Goal: Task Accomplishment & Management: Complete application form

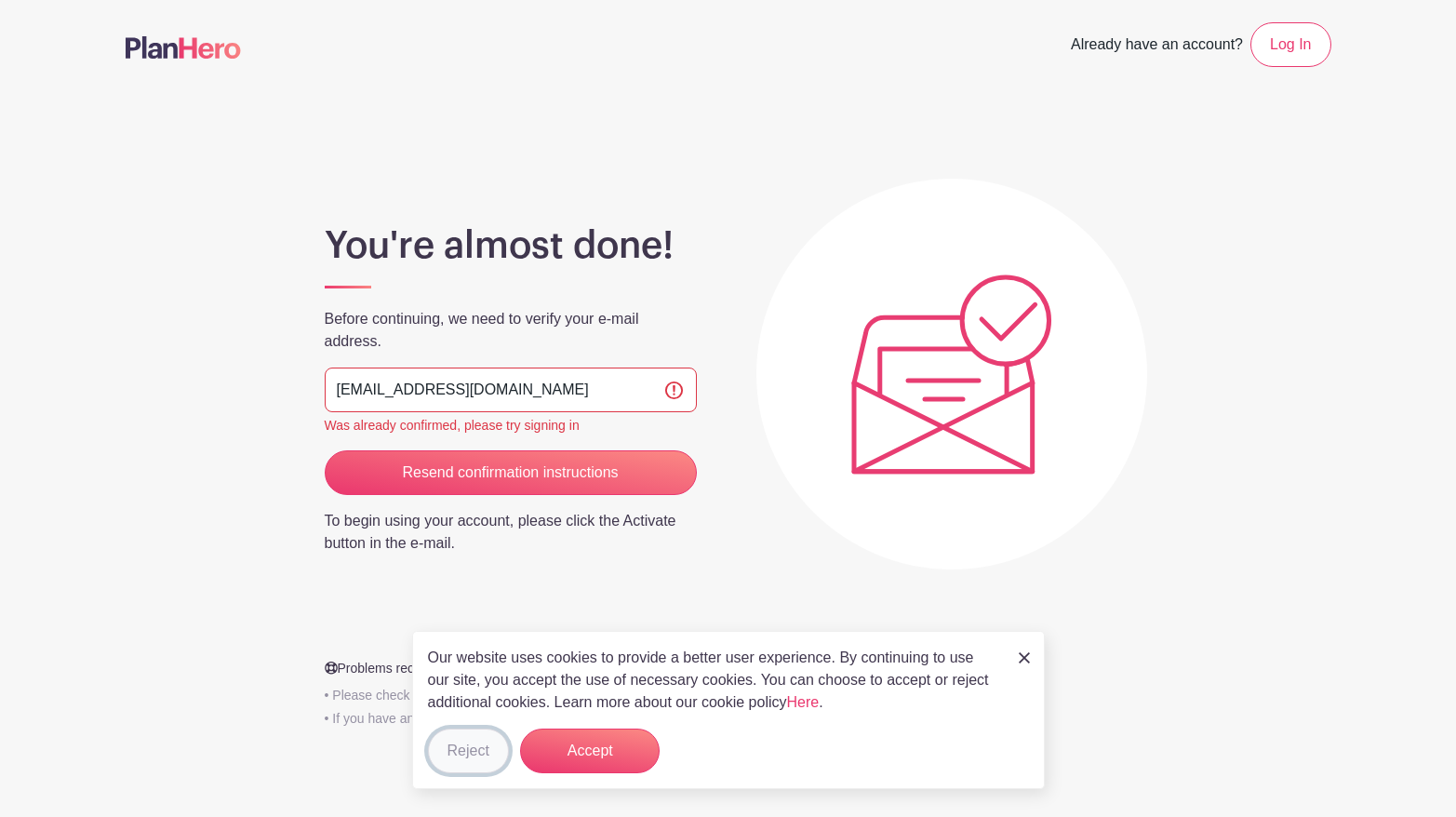
click at [455, 748] on button "Reject" at bounding box center [468, 751] width 81 height 45
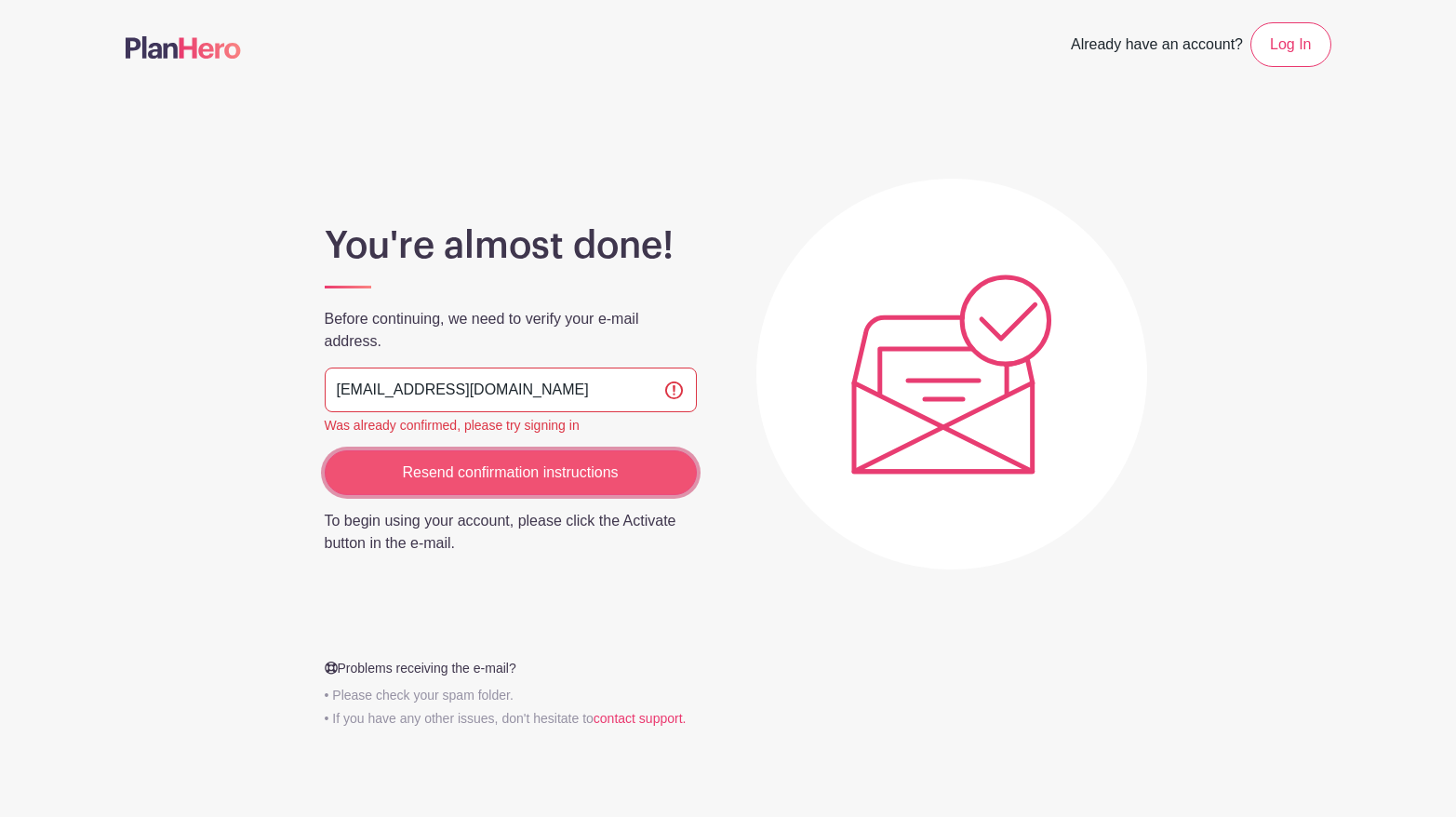
click at [478, 469] on input "Resend confirmation instructions" at bounding box center [510, 473] width 372 height 45
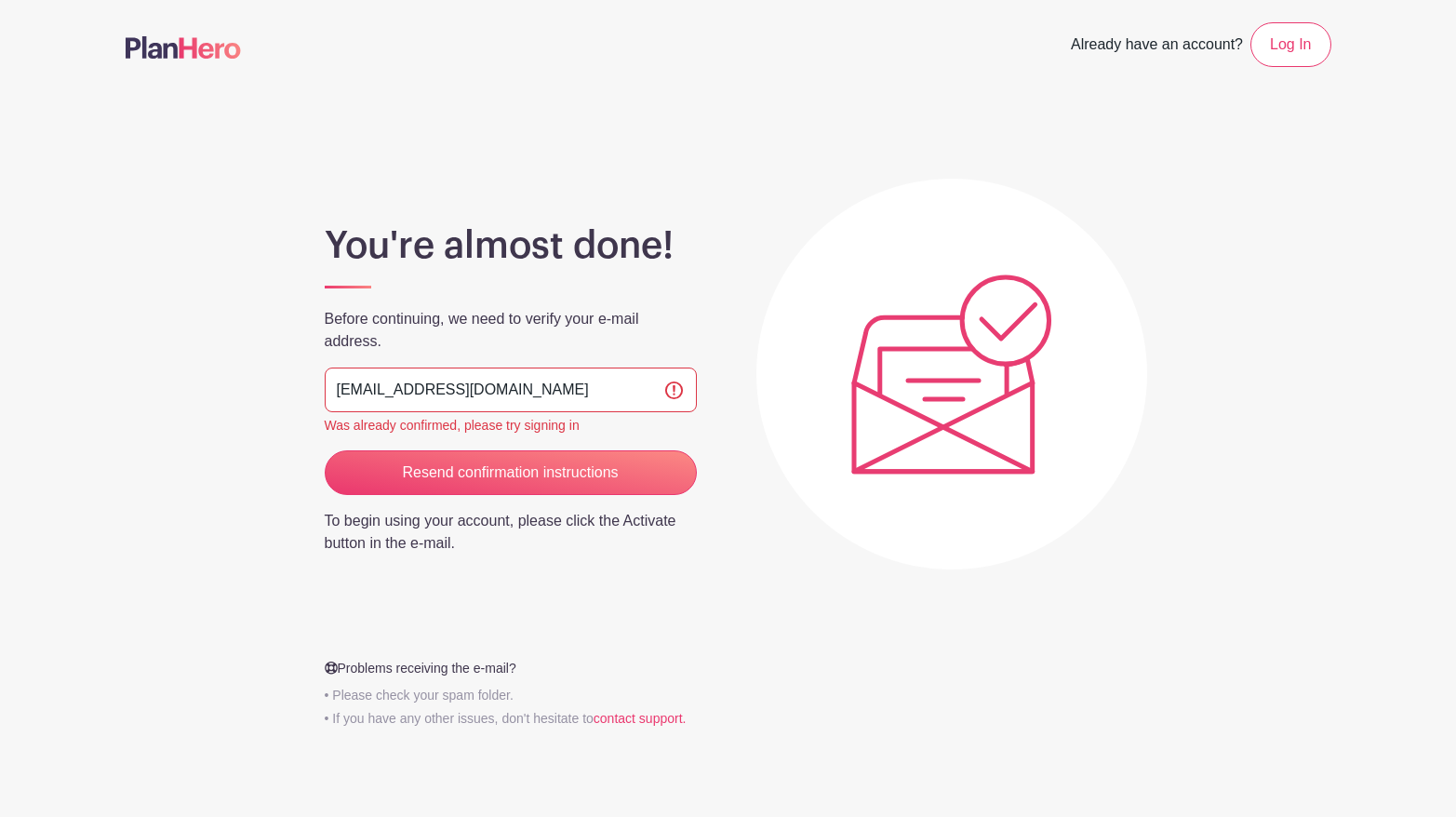
click at [540, 401] on input "[EMAIL_ADDRESS][DOMAIN_NAME]" at bounding box center [510, 390] width 372 height 45
click at [742, 449] on div "You're almost done! Before continuing, we need to verify your e-mail address. b…" at bounding box center [729, 433] width 1206 height 598
click at [1289, 49] on link "Log In" at bounding box center [1290, 45] width 80 height 45
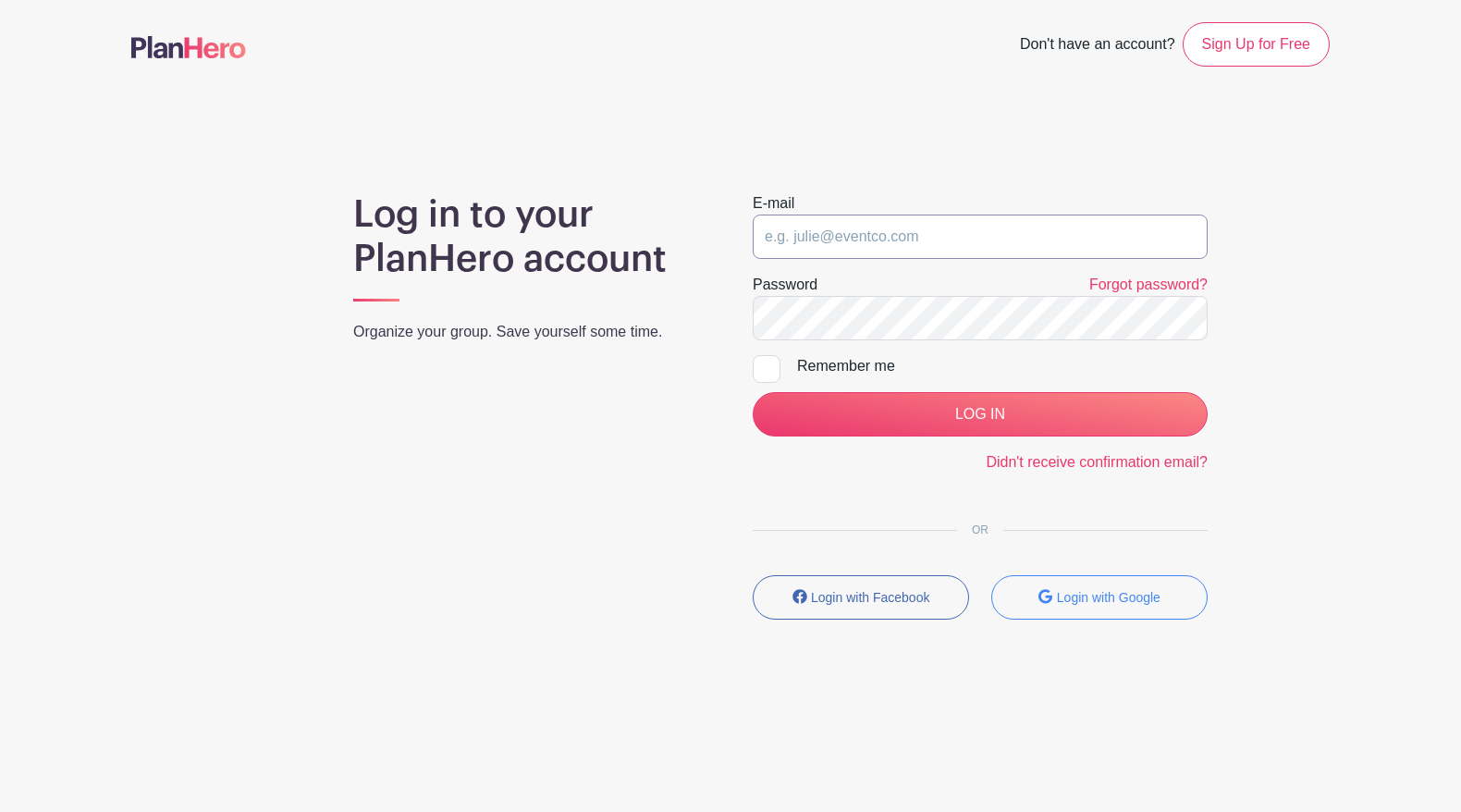
click at [832, 243] on input "email" at bounding box center [980, 237] width 455 height 45
type input "[EMAIL_ADDRESS][DOMAIN_NAME]"
click at [773, 372] on div at bounding box center [766, 369] width 28 height 28
click at [765, 367] on input "Remember me" at bounding box center [758, 361] width 12 height 12
checkbox input "true"
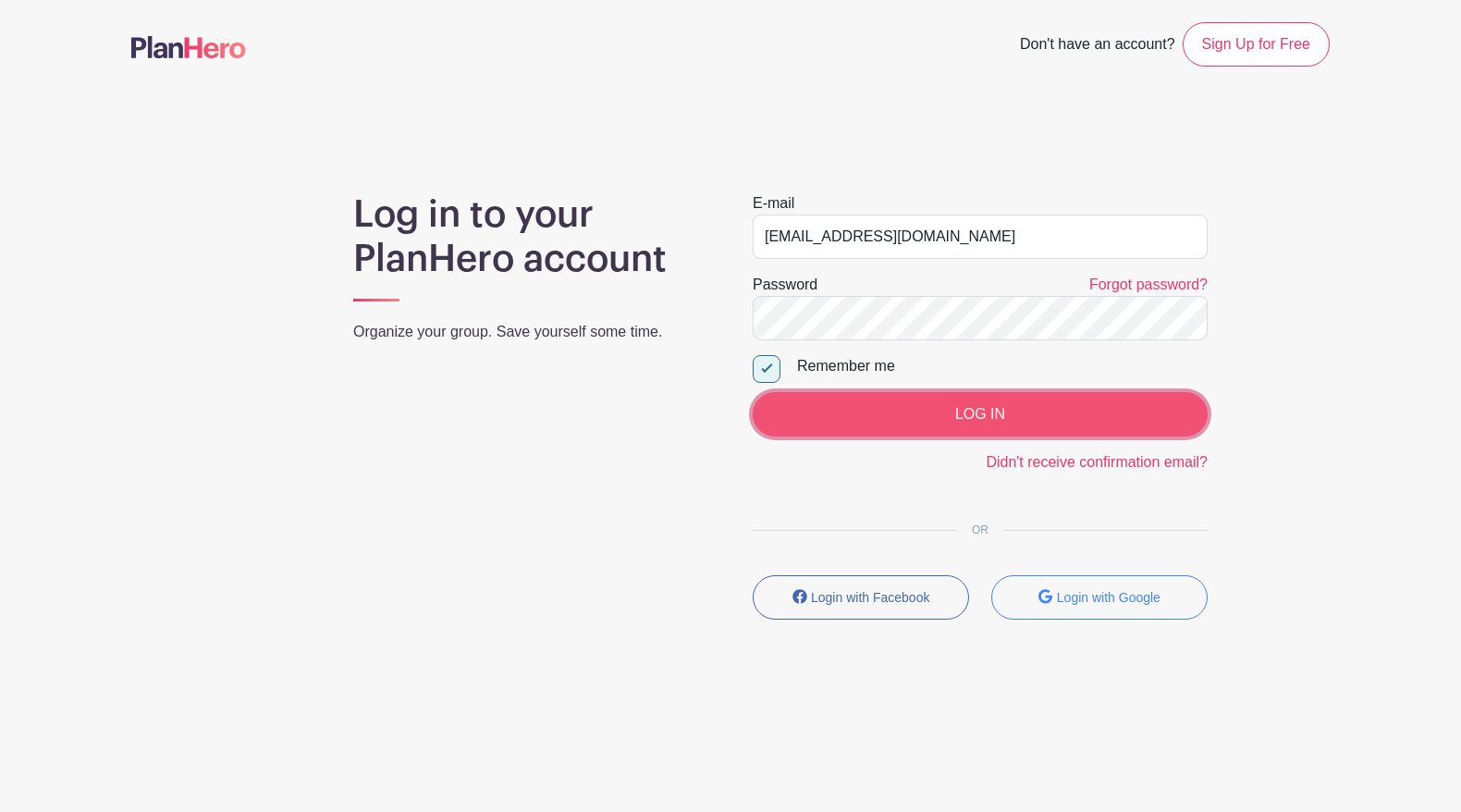
click at [904, 424] on input "LOG IN" at bounding box center [980, 415] width 455 height 45
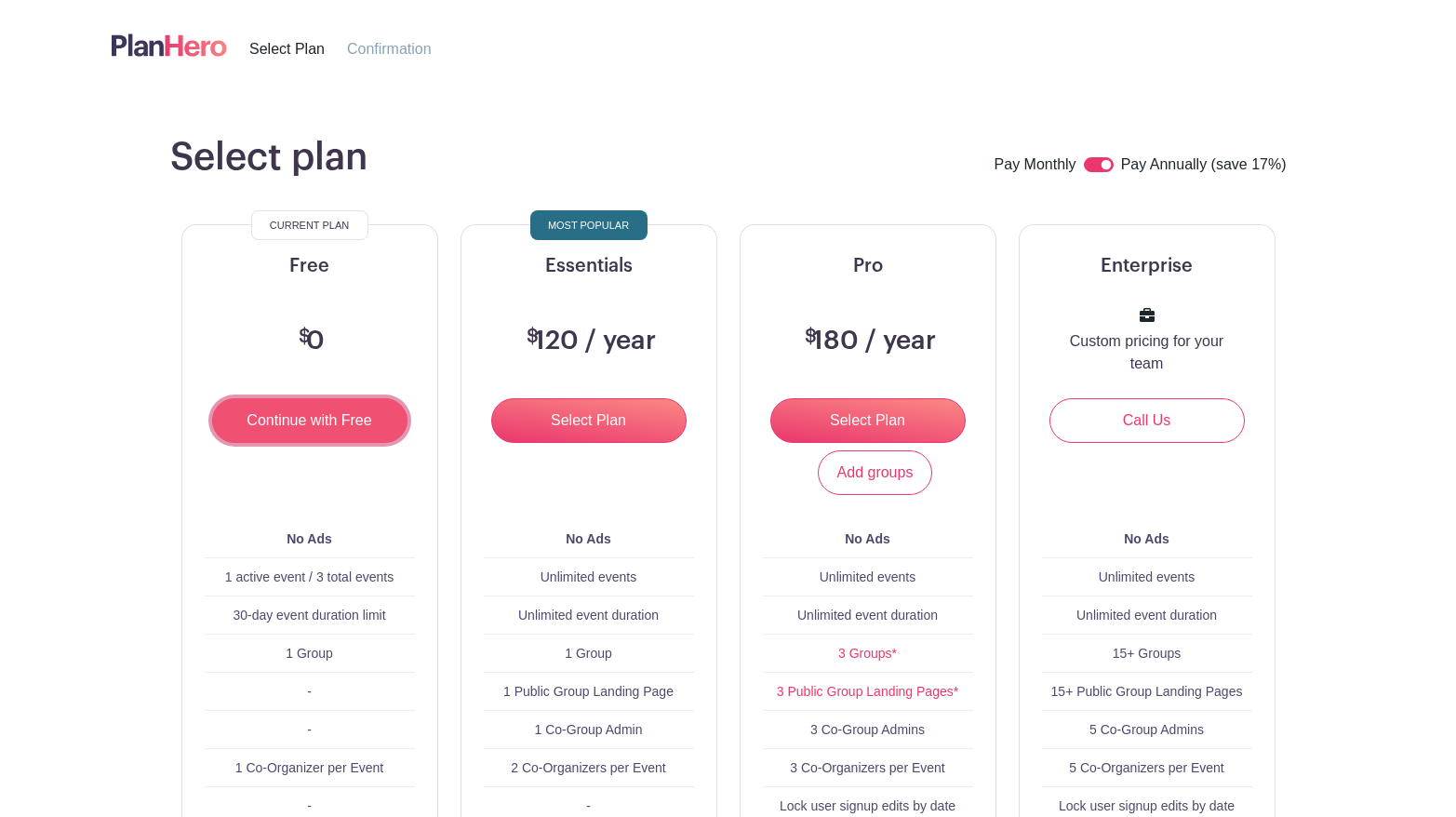
click at [350, 414] on input "Continue with Free" at bounding box center [310, 421] width 195 height 45
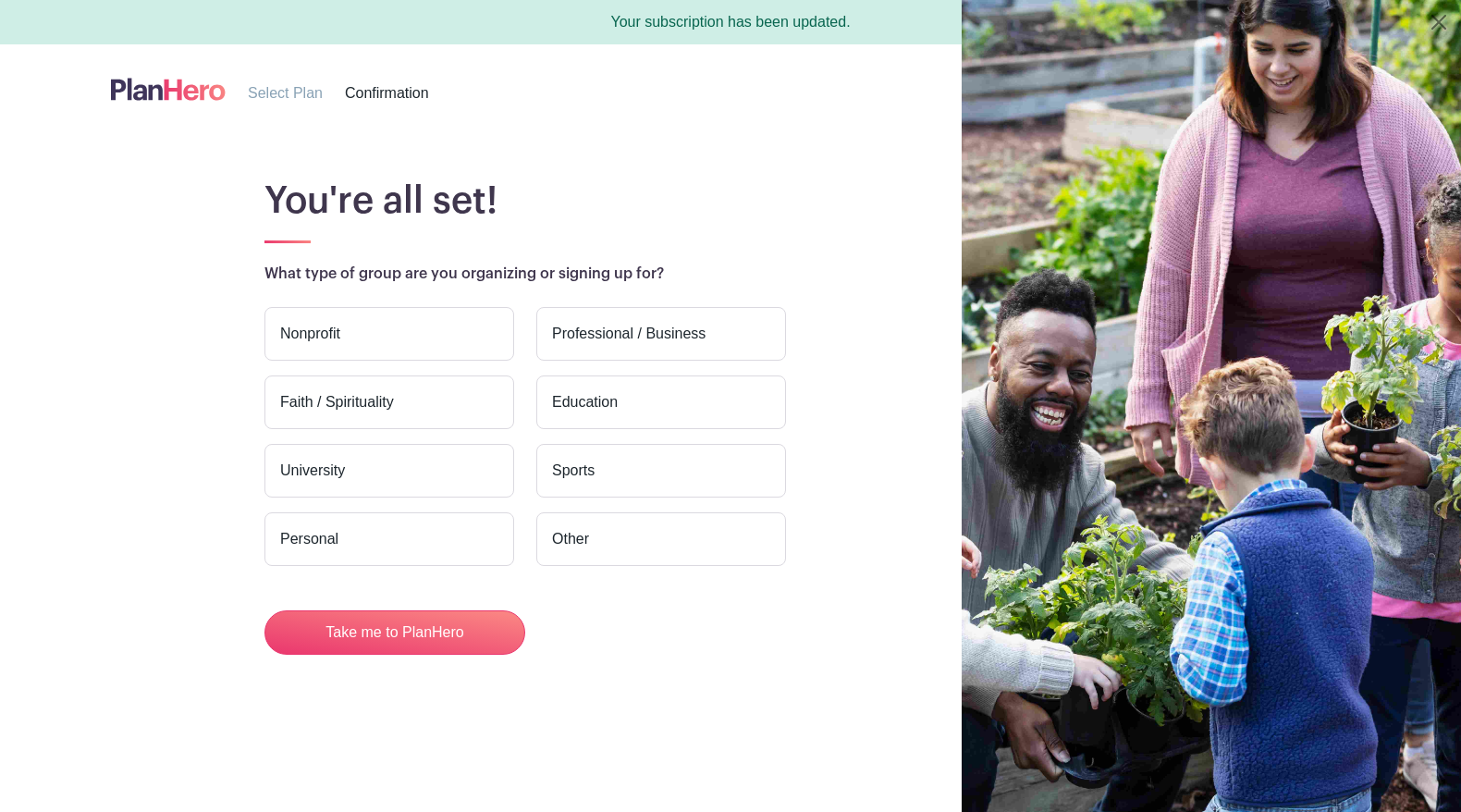
click at [381, 345] on label "Nonprofit" at bounding box center [390, 334] width 250 height 54
click at [0, 0] on input "Nonprofit" at bounding box center [0, 0] width 0 height 0
click at [566, 402] on label "Education" at bounding box center [661, 403] width 250 height 54
click at [0, 0] on input "Education" at bounding box center [0, 0] width 0 height 0
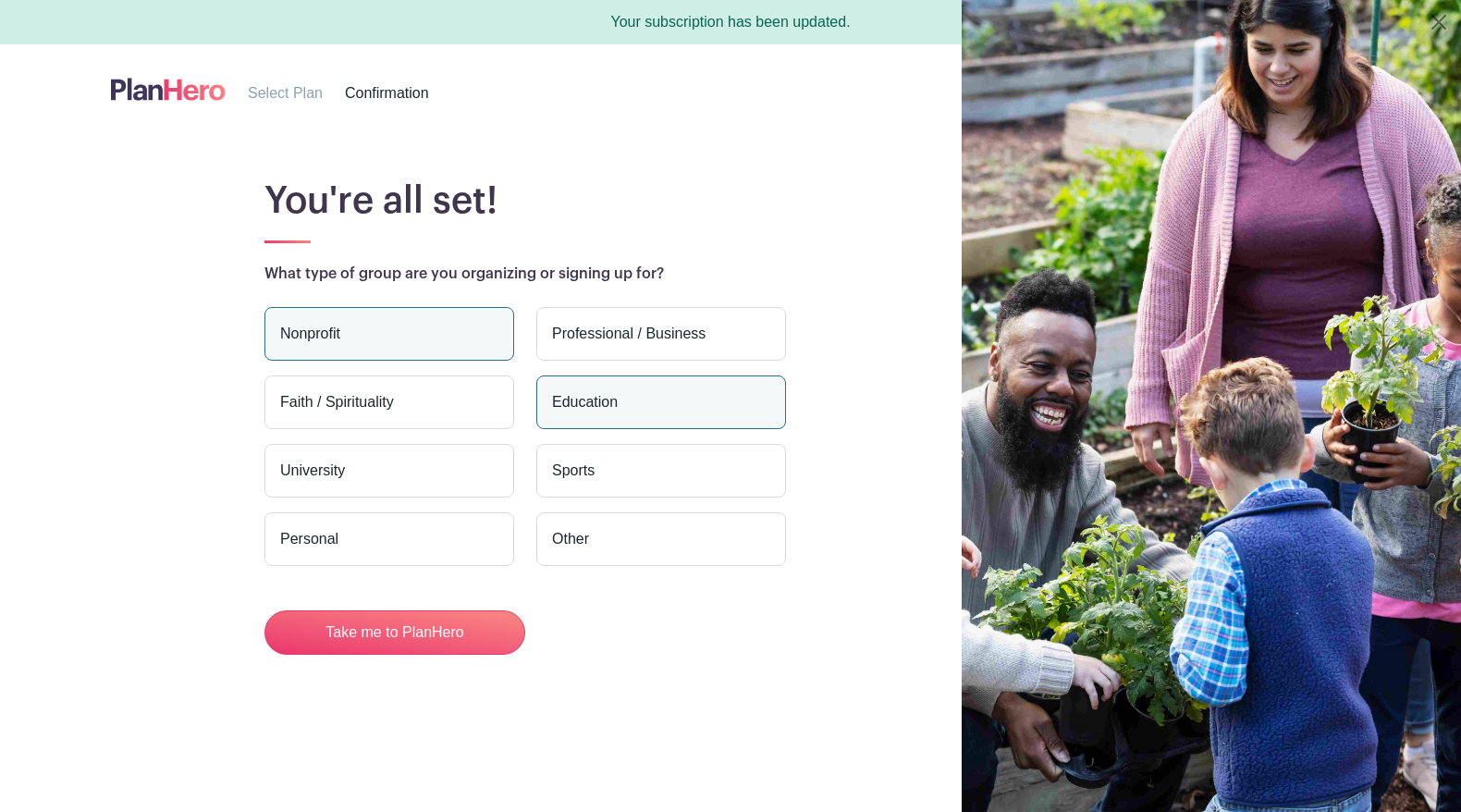
click at [345, 475] on label "University" at bounding box center [390, 471] width 250 height 54
click at [0, 0] on input "University" at bounding box center [0, 0] width 0 height 0
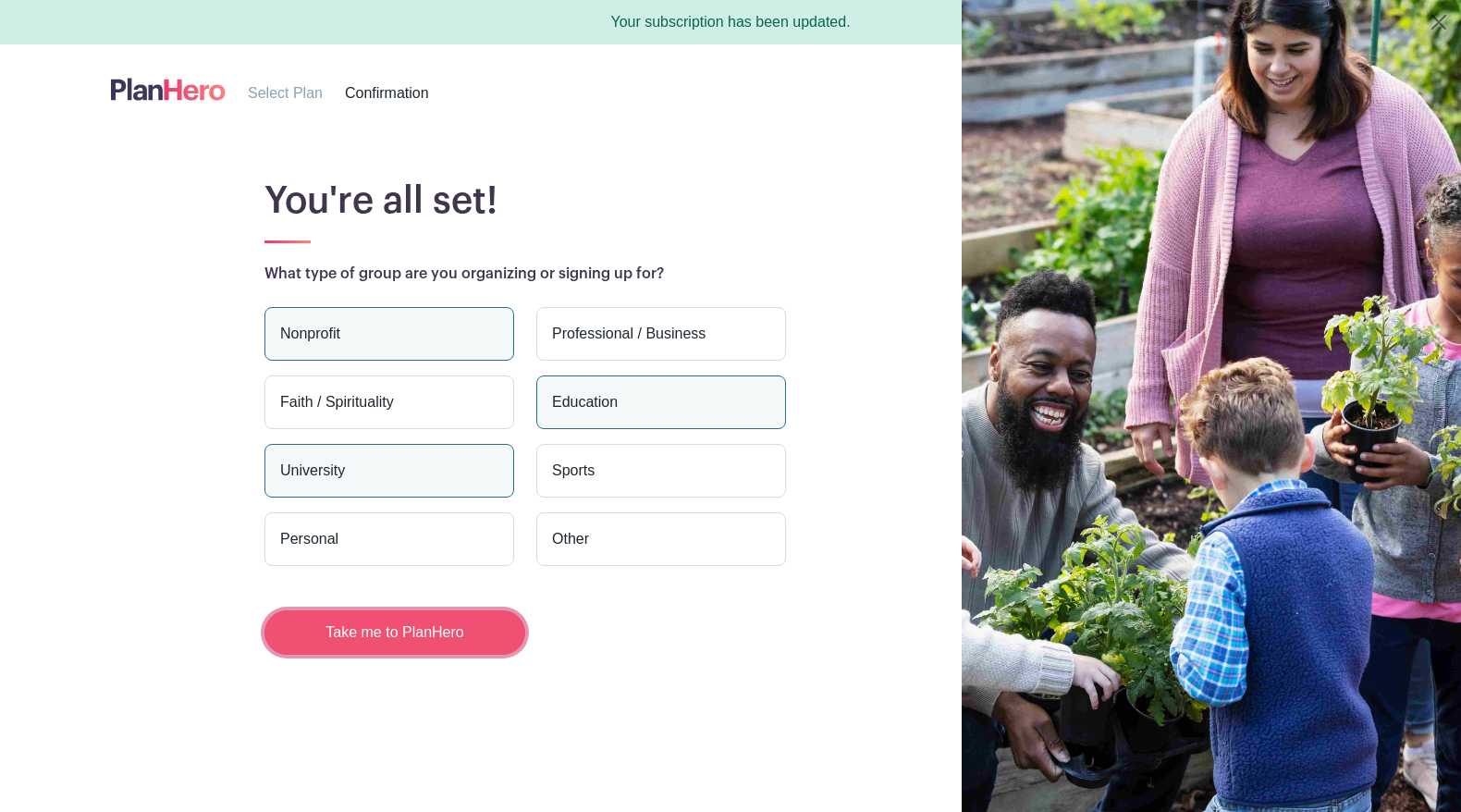
click at [405, 637] on button "Take me to PlanHero" at bounding box center [395, 633] width 261 height 45
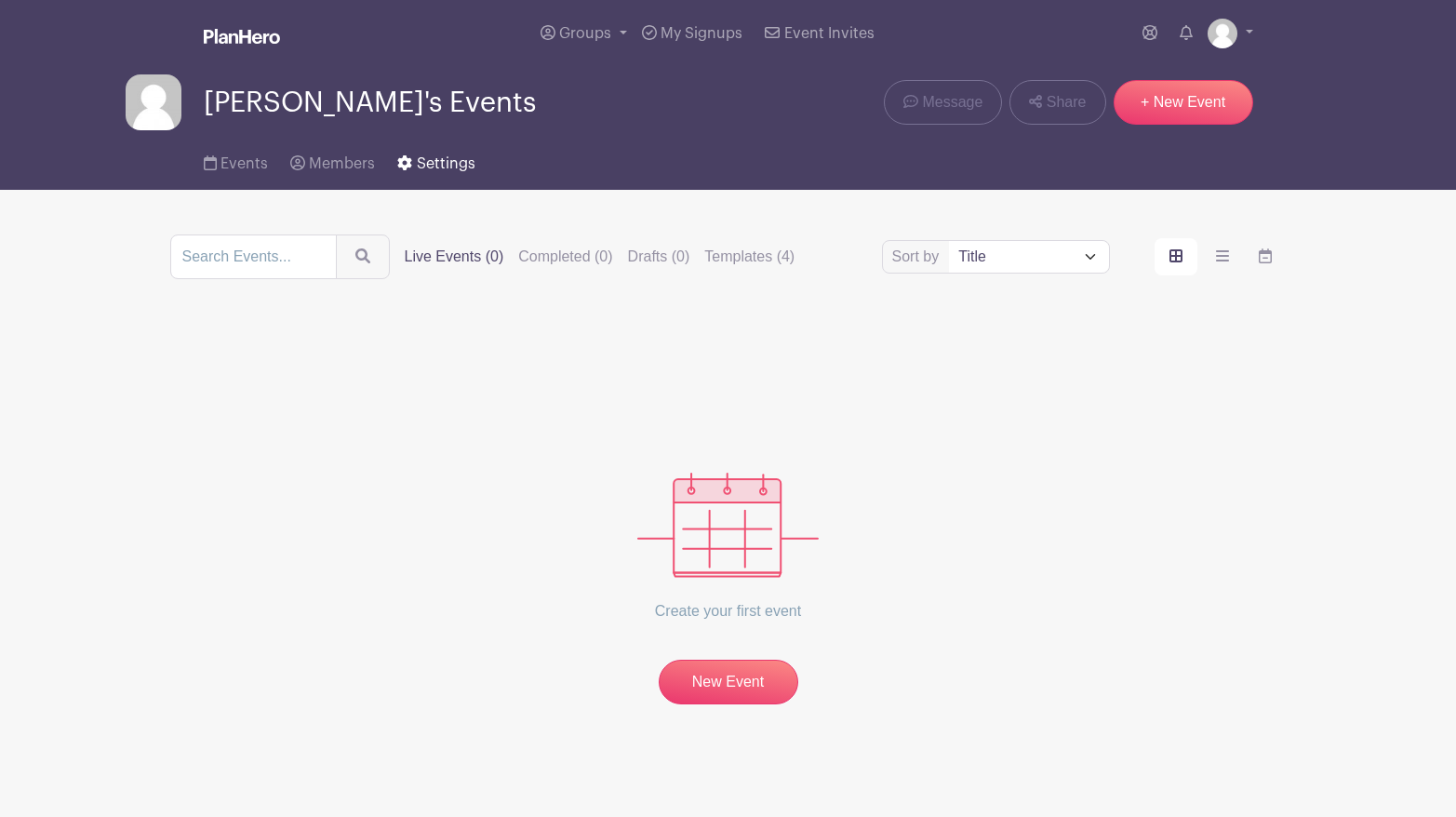
click at [430, 164] on span "Settings" at bounding box center [446, 164] width 58 height 15
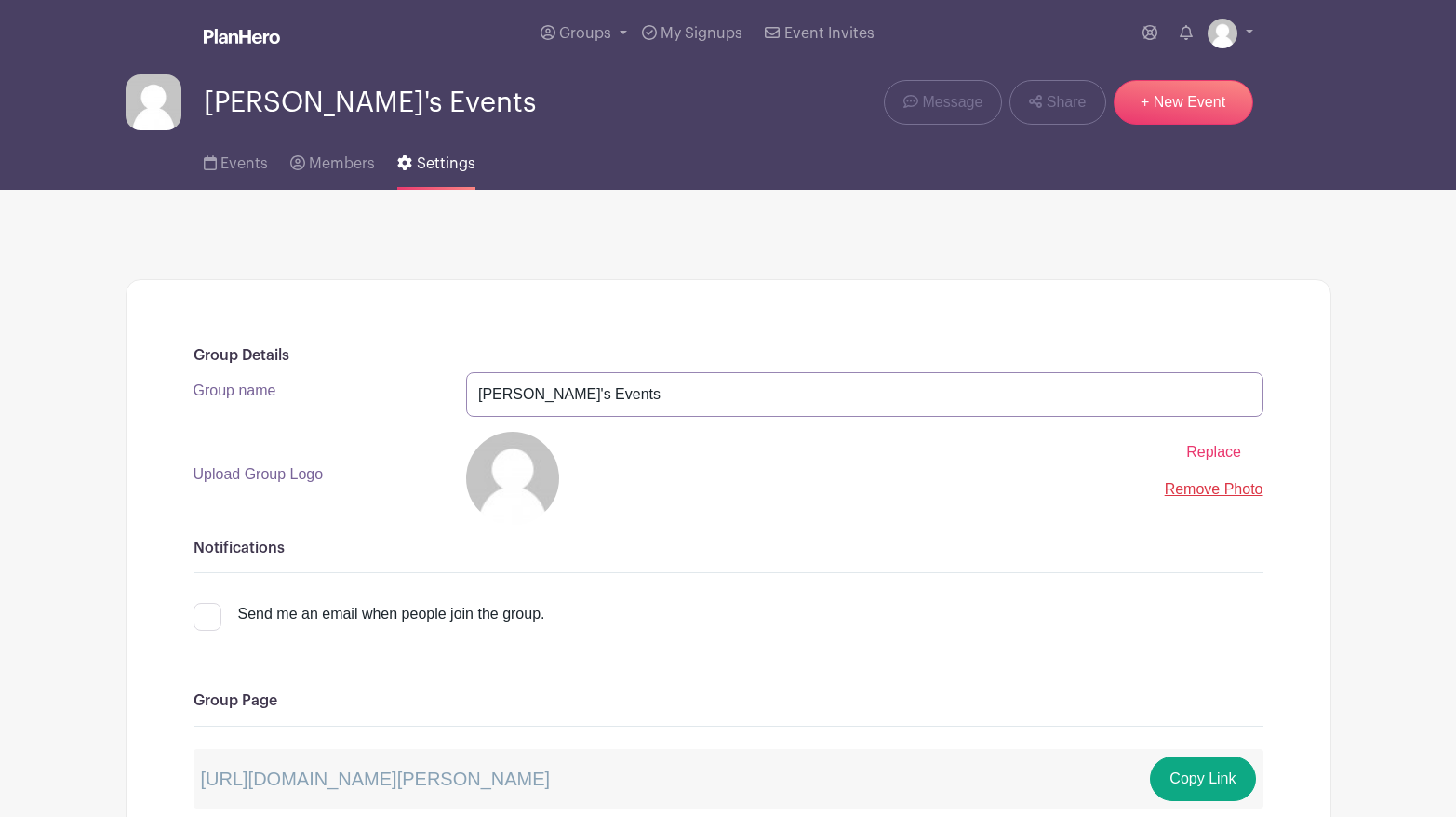
click at [597, 394] on input "[PERSON_NAME]'s Events" at bounding box center [865, 395] width 797 height 45
drag, startPoint x: 597, startPoint y: 394, endPoint x: 459, endPoint y: 401, distance: 138.2
click at [459, 401] on div "[PERSON_NAME]'s Events" at bounding box center [865, 395] width 820 height 45
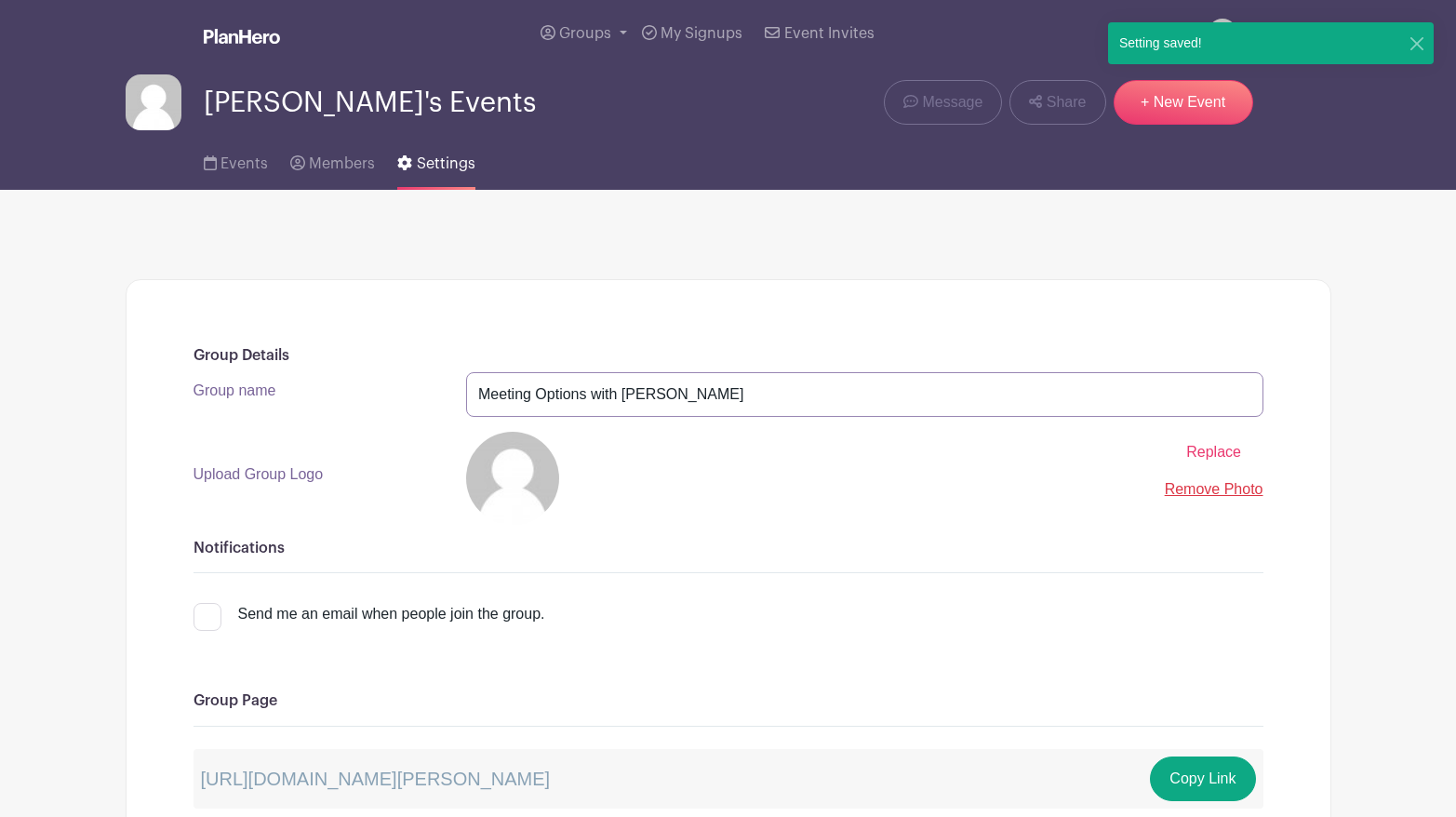
type input "Meeting Options with [PERSON_NAME]"
click at [1204, 454] on span "Replace" at bounding box center [1214, 451] width 55 height 16
click at [0, 0] on input "Replace" at bounding box center [0, 0] width 0 height 0
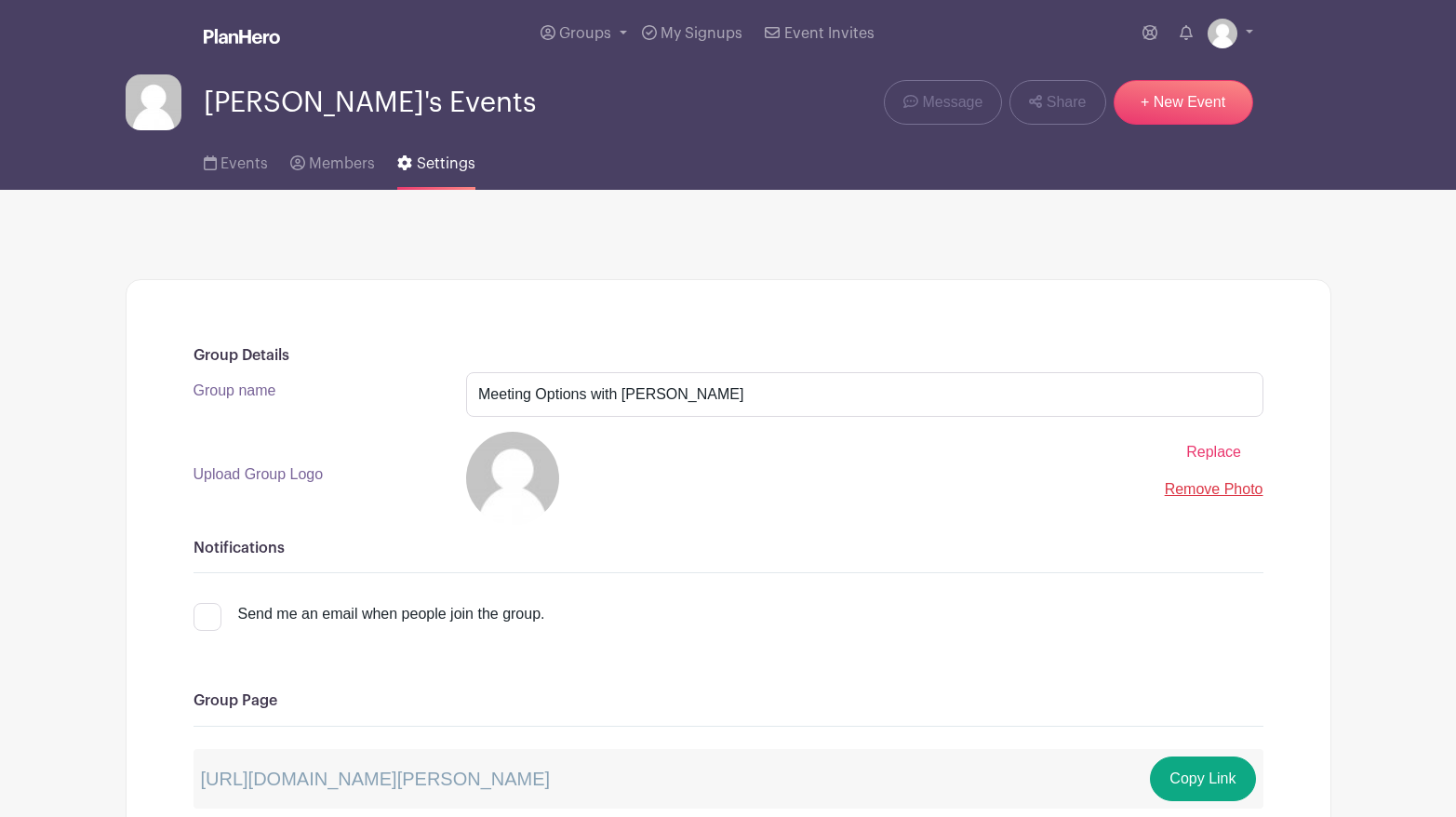
scroll to position [93, 0]
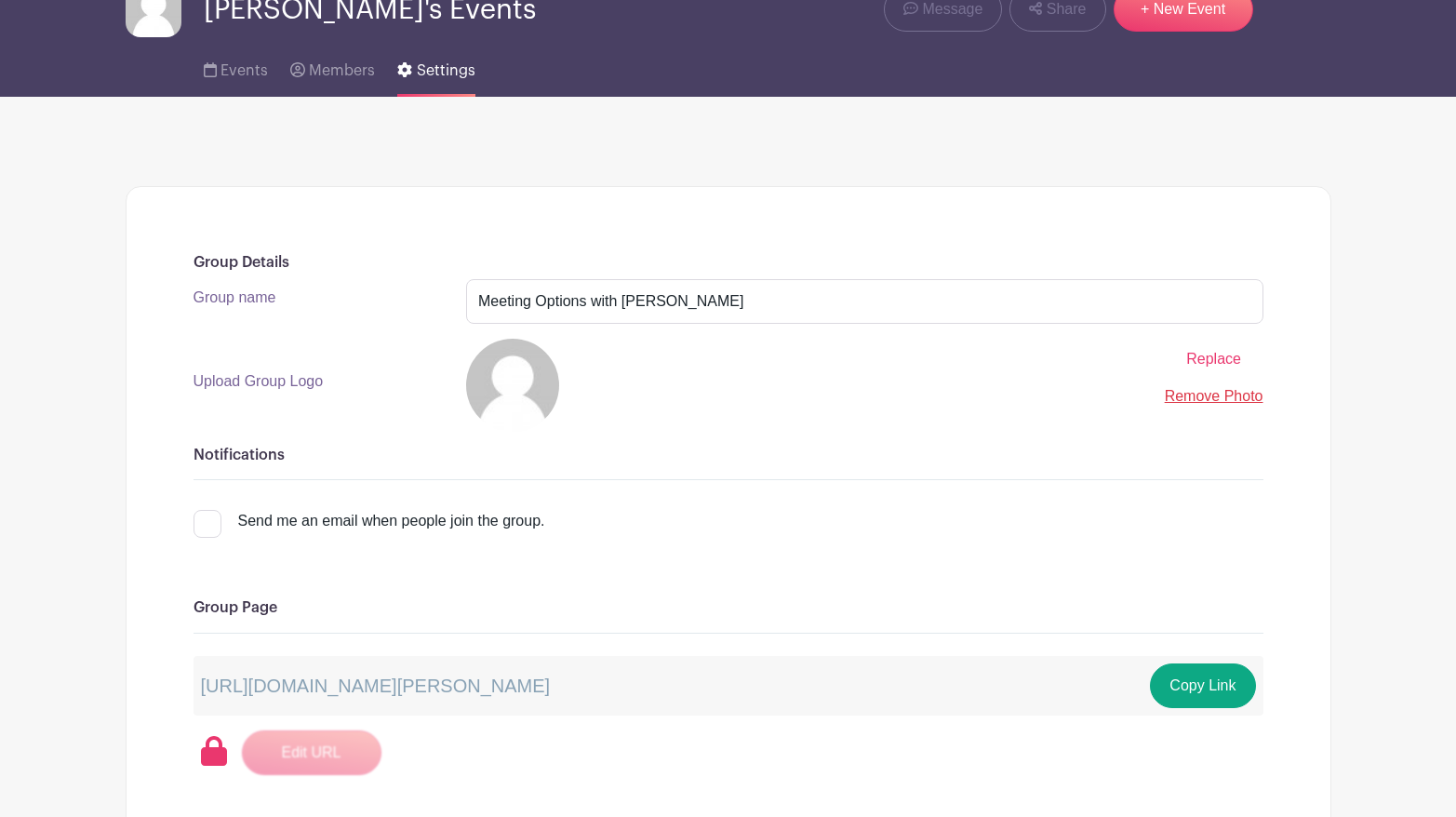
click at [213, 515] on div at bounding box center [207, 524] width 28 height 28
click at [205, 515] on input "Send me an email when people join the group." at bounding box center [199, 516] width 12 height 12
checkbox input "true"
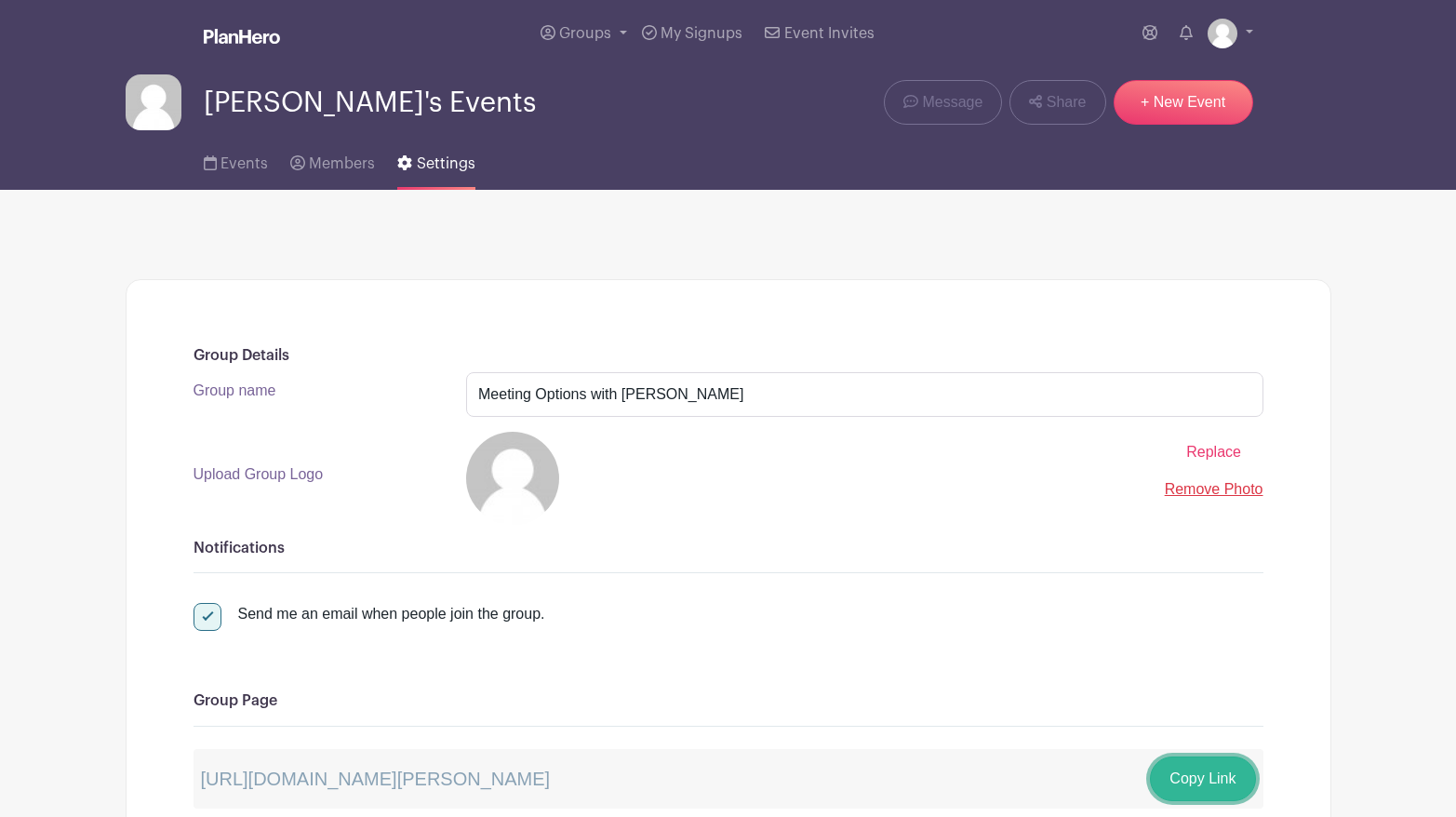
click at [1191, 776] on button "Copy Link" at bounding box center [1203, 779] width 105 height 45
click at [238, 162] on span "Events" at bounding box center [244, 164] width 48 height 15
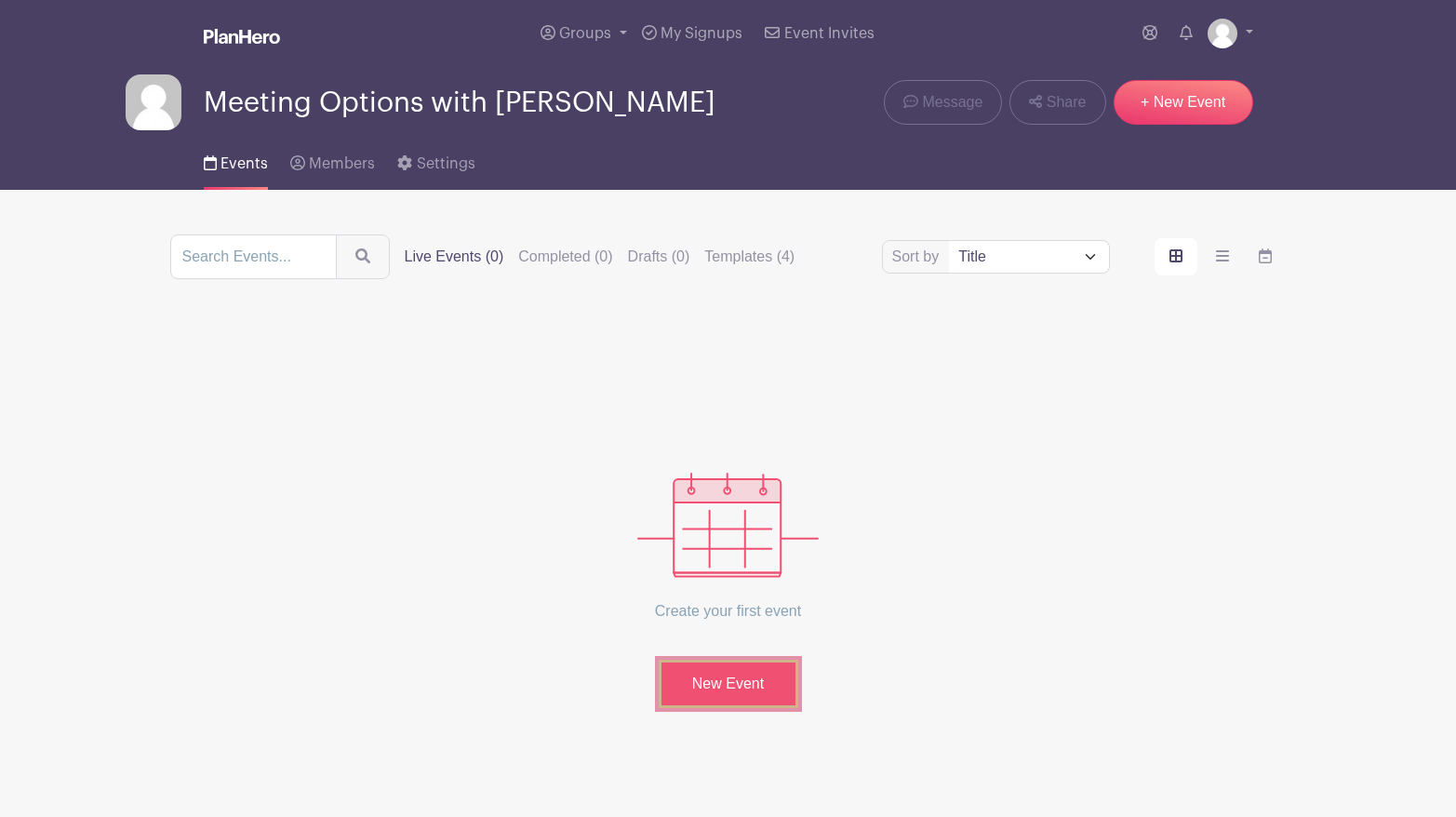
click at [751, 673] on link "New Event" at bounding box center [728, 684] width 140 height 49
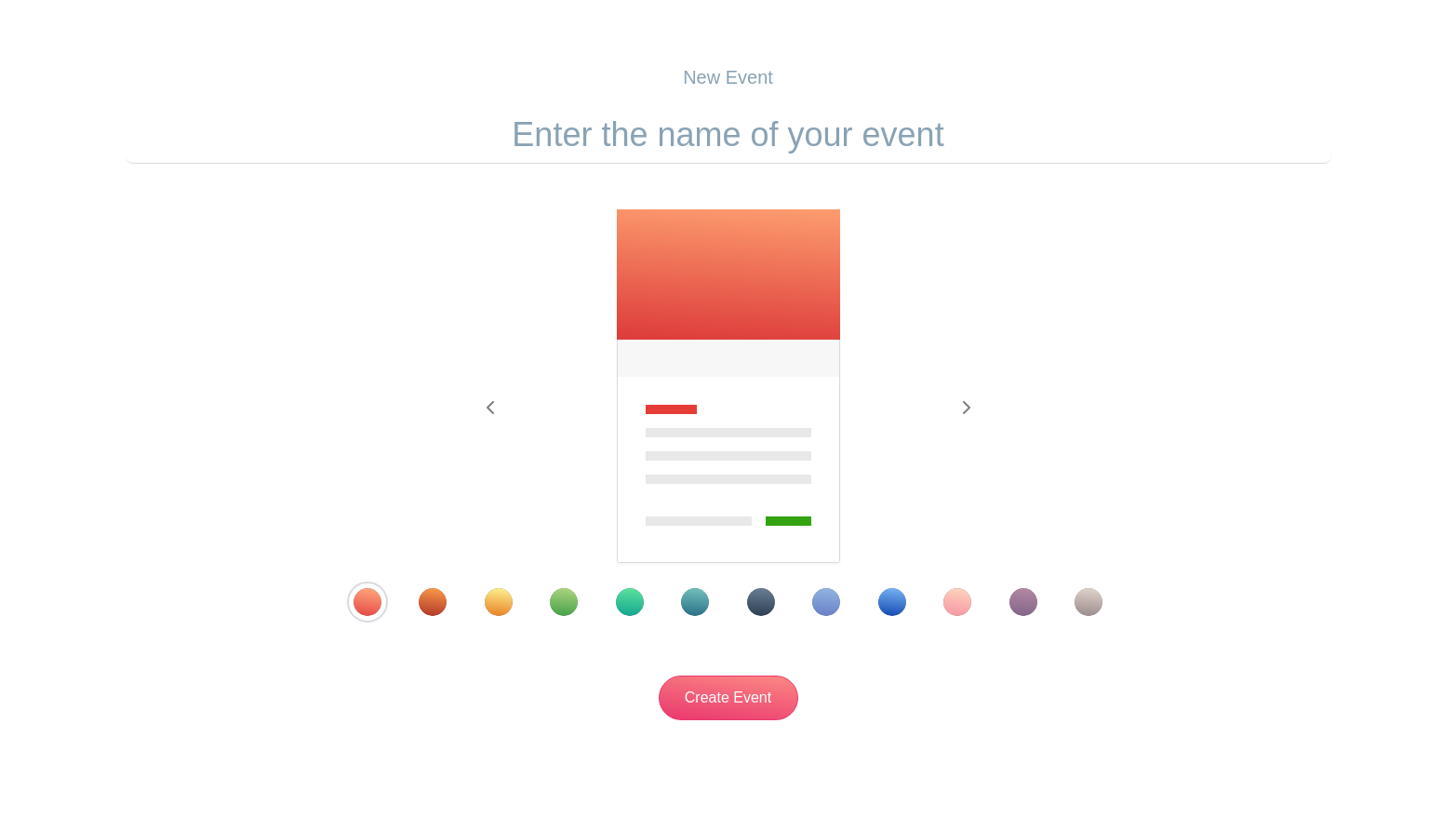
scroll to position [158, 0]
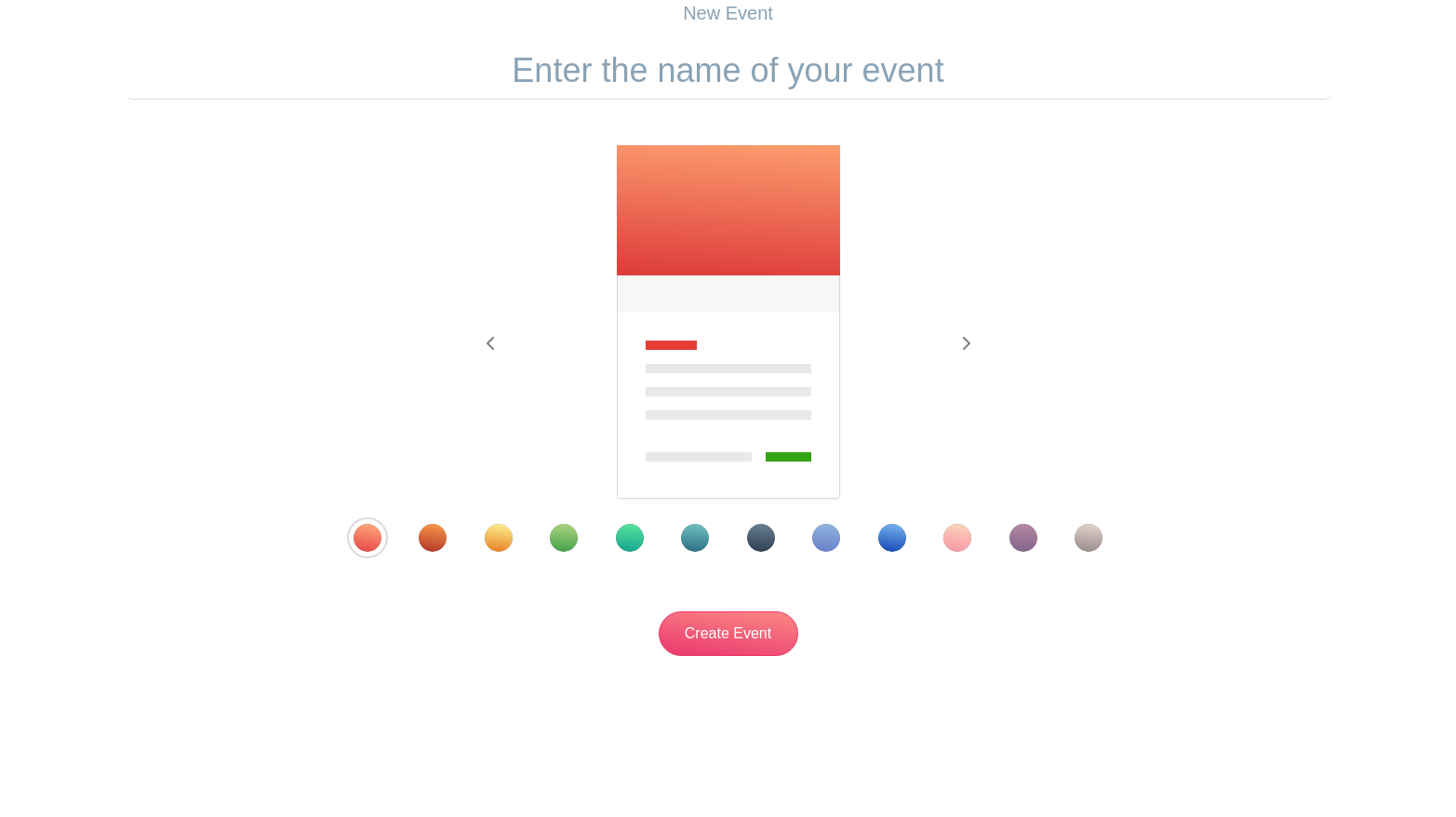
click at [671, 263] on img at bounding box center [729, 323] width 227 height 357
click at [744, 62] on input "text" at bounding box center [729, 71] width 1206 height 58
drag, startPoint x: 953, startPoint y: 68, endPoint x: 623, endPoint y: 70, distance: 330.0
click at [623, 70] on input "text" at bounding box center [729, 71] width 1206 height 58
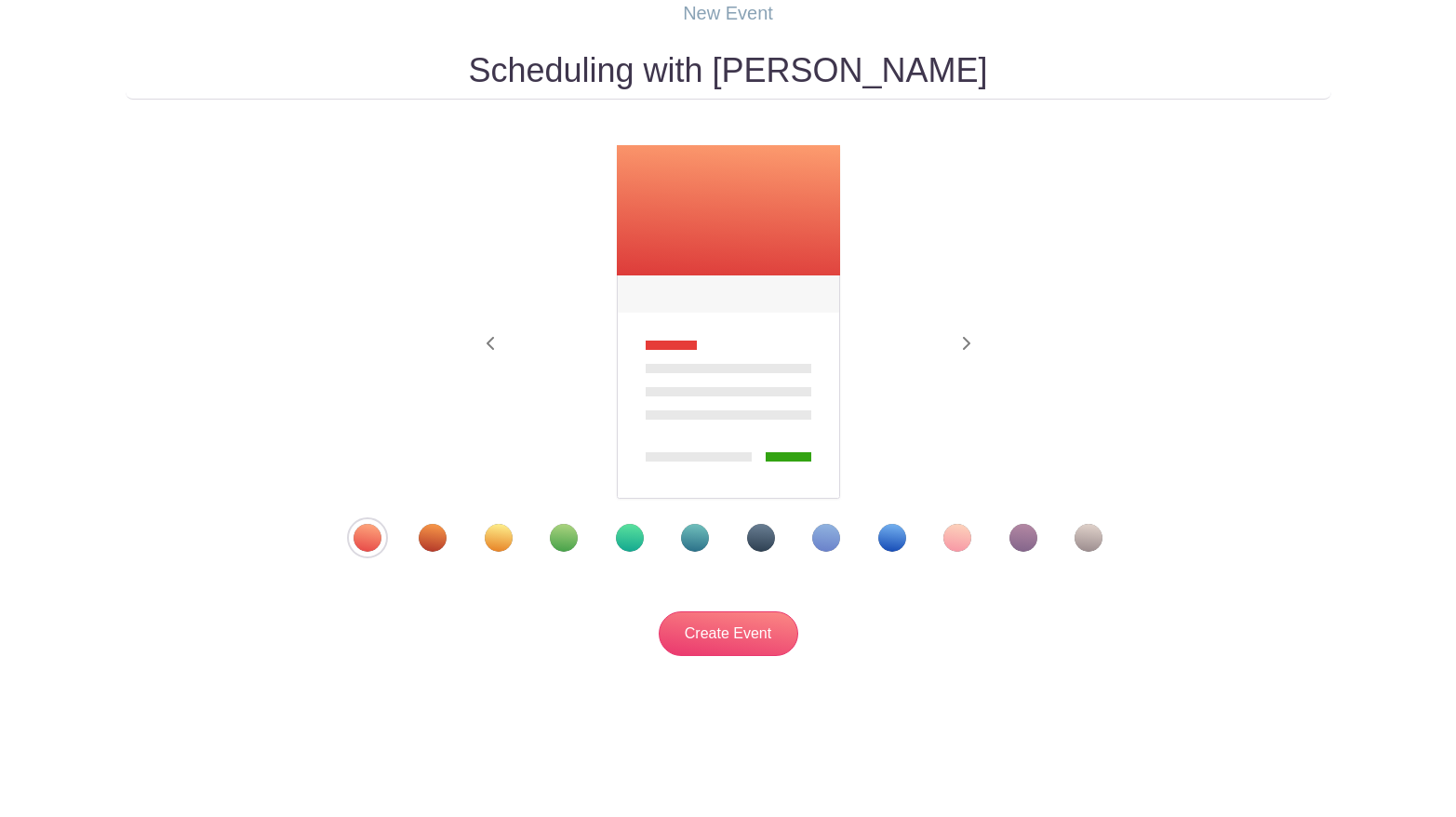
click at [505, 71] on input "Scheduling with [PERSON_NAME]" at bounding box center [729, 71] width 1206 height 58
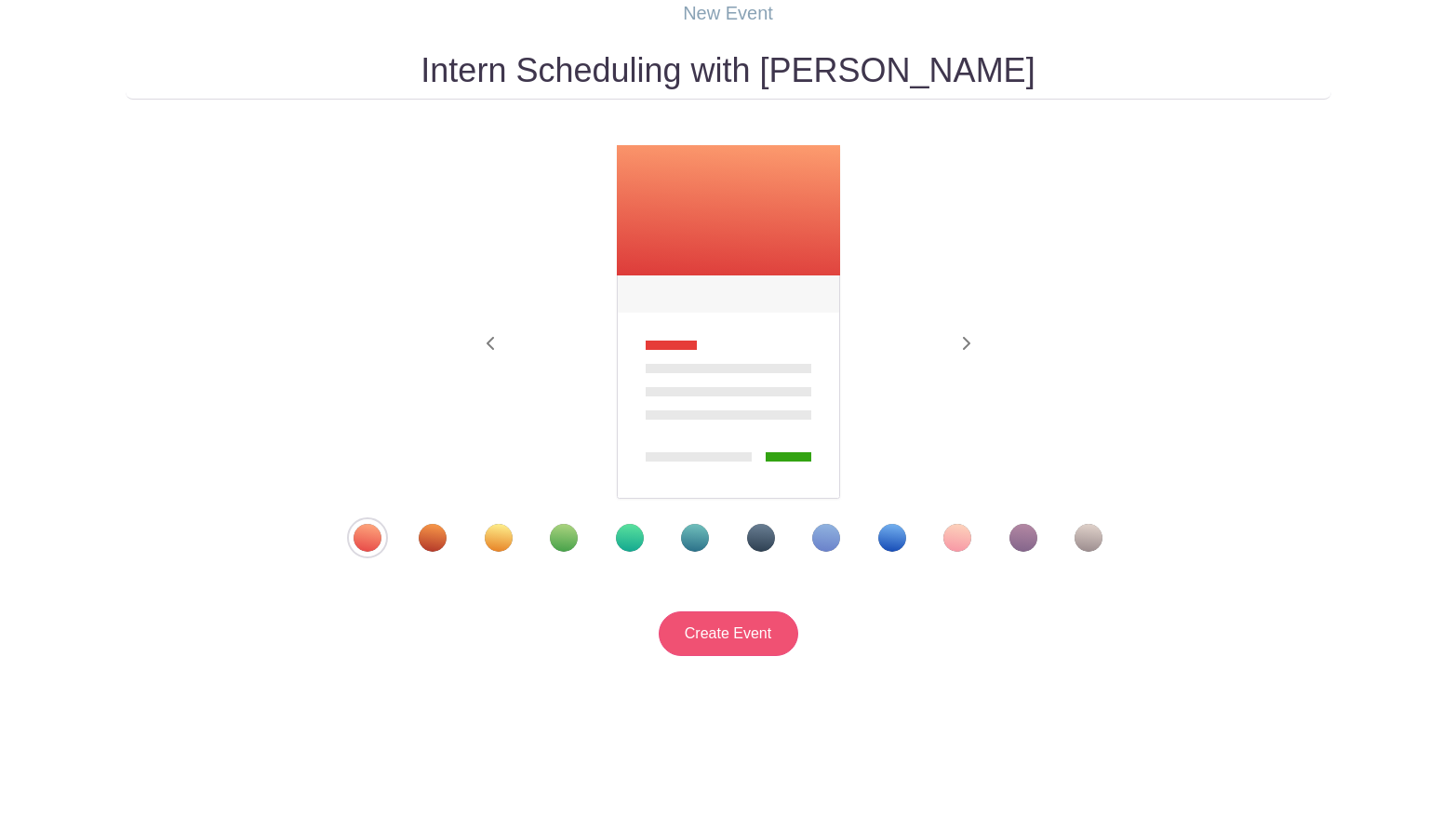
type input "Intern Scheduling with [PERSON_NAME]"
click at [730, 629] on input "Create Event" at bounding box center [728, 634] width 140 height 45
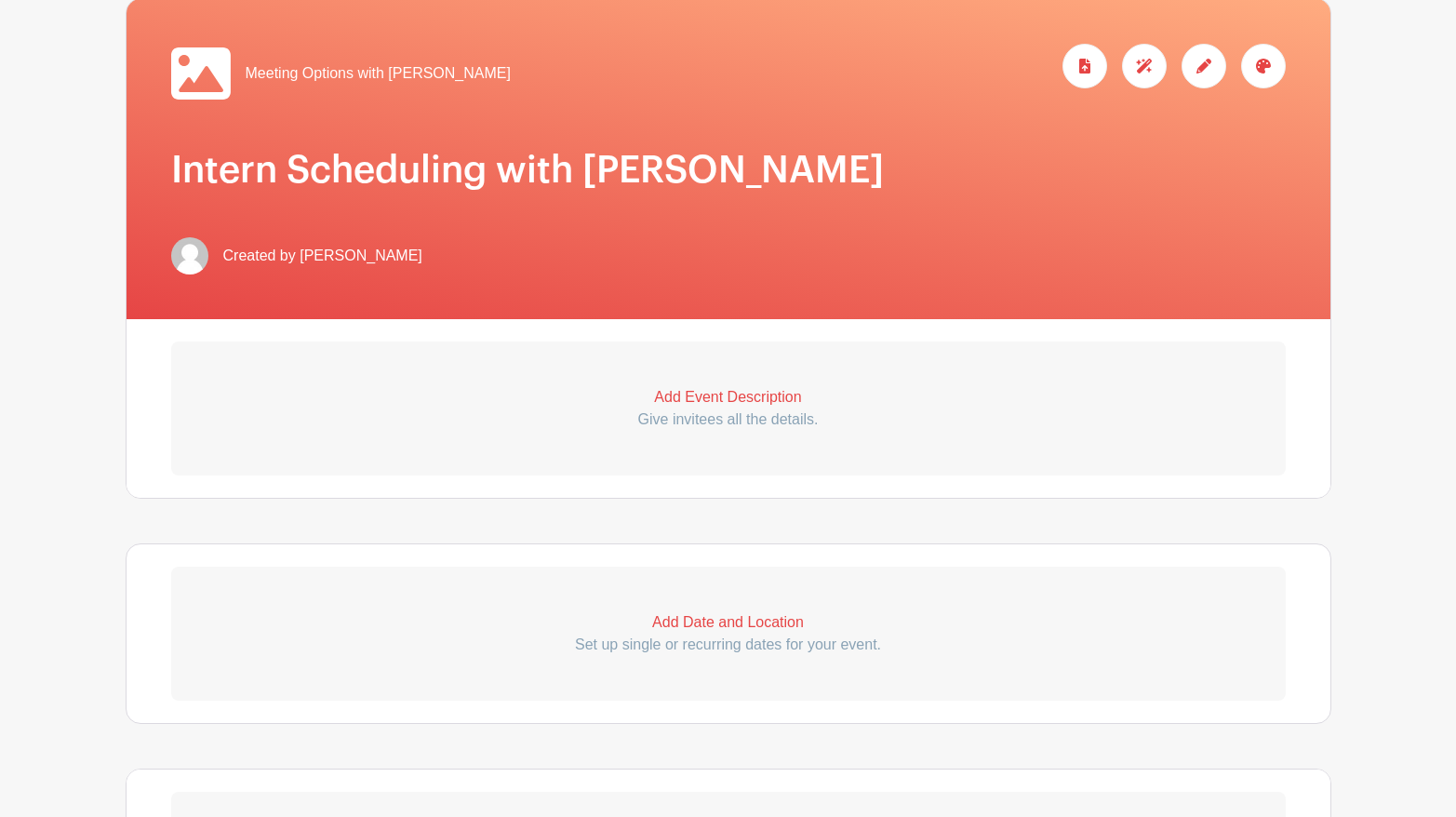
scroll to position [372, 0]
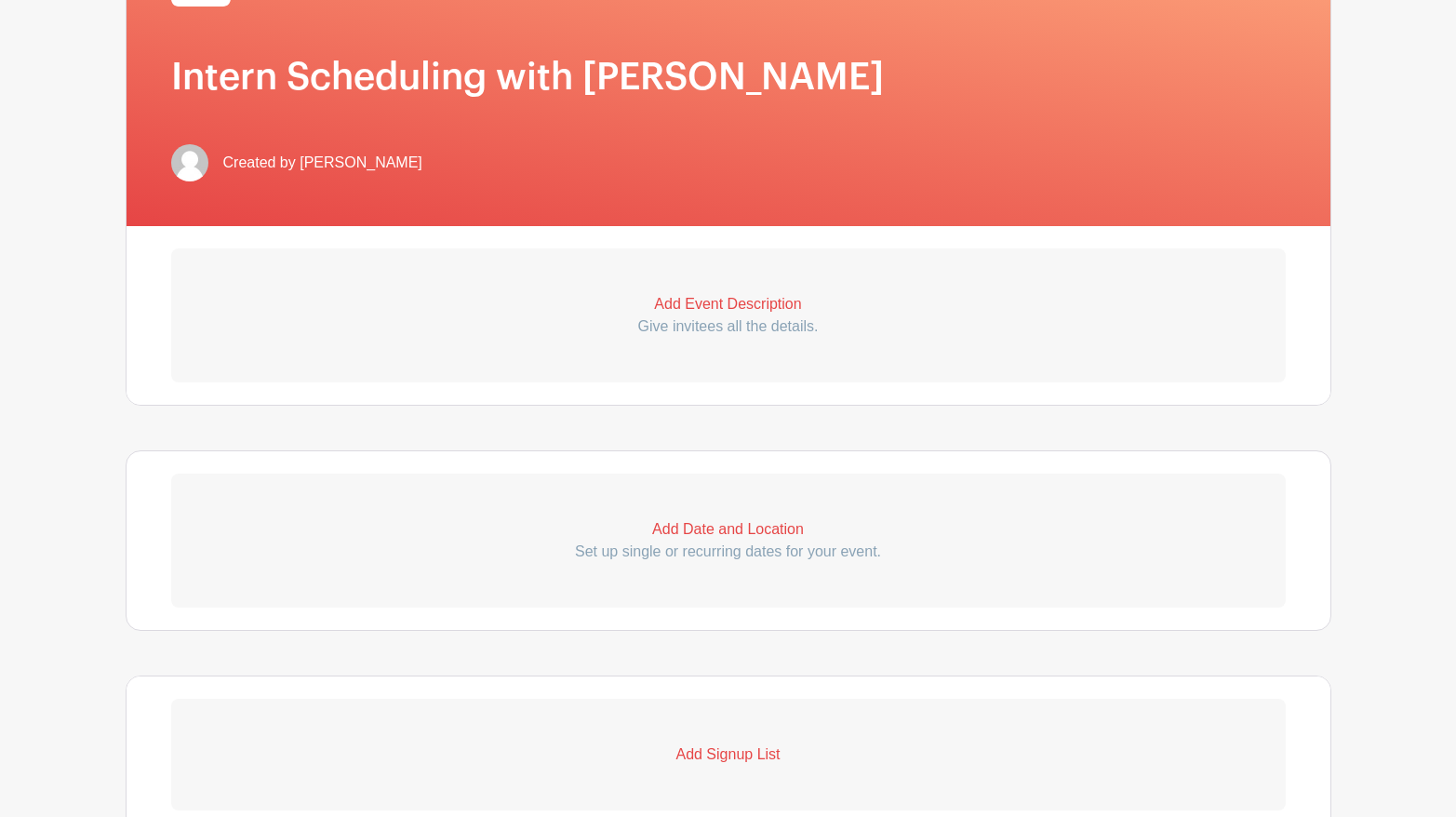
click at [755, 750] on p "Add Signup List" at bounding box center [729, 755] width 1115 height 23
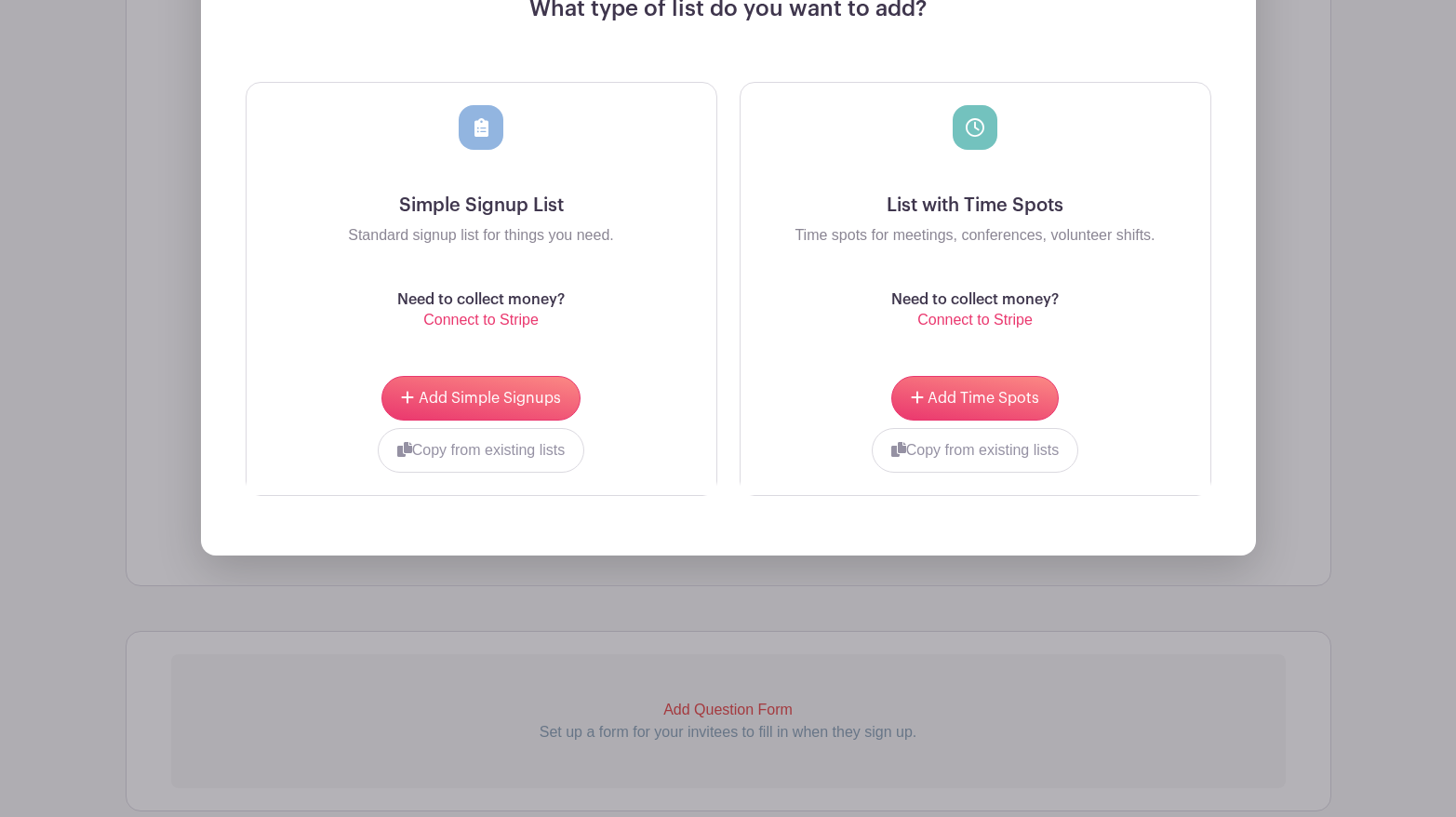
scroll to position [1116, 0]
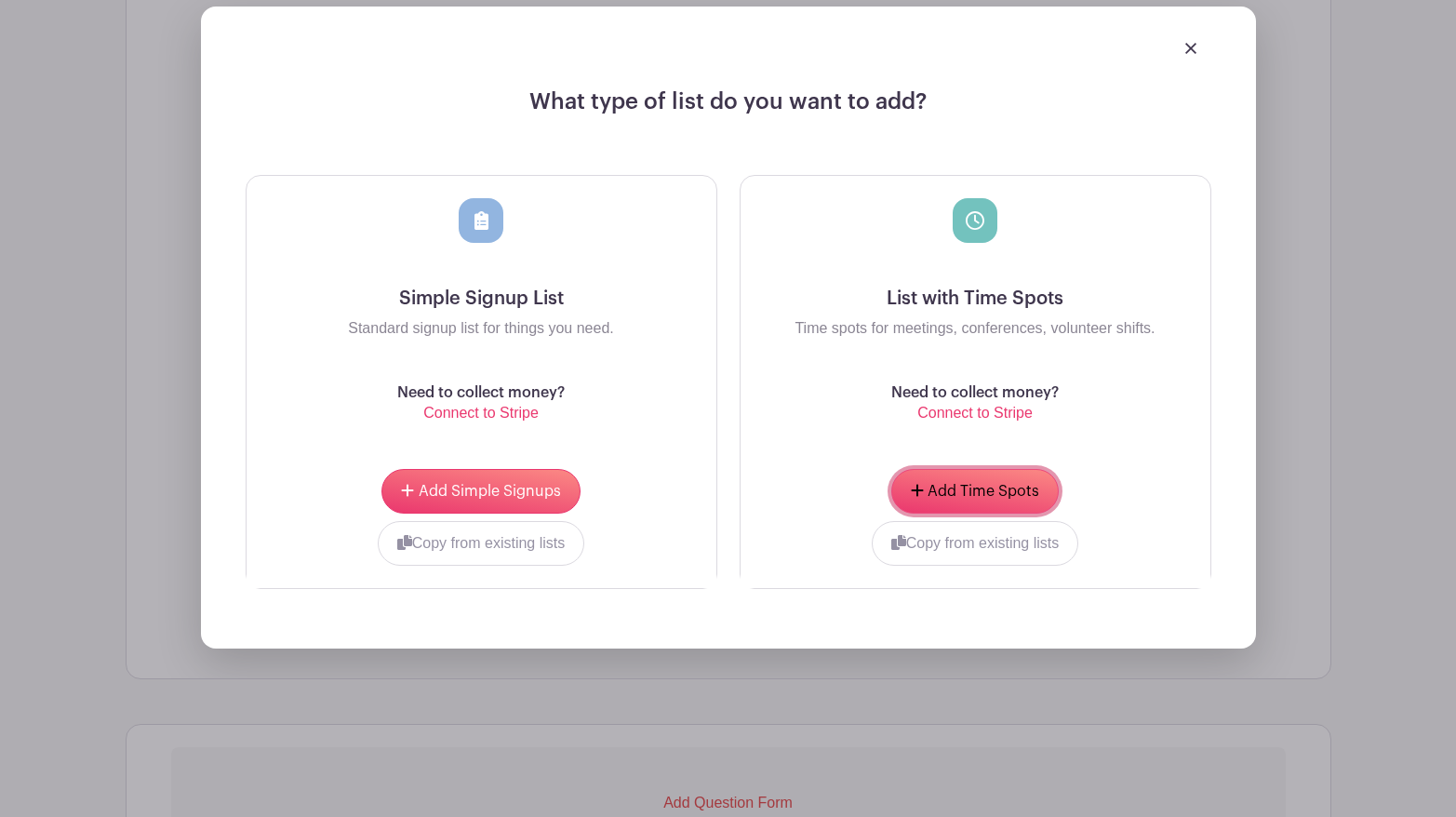
click at [955, 481] on button "Add Time Spots" at bounding box center [975, 492] width 168 height 45
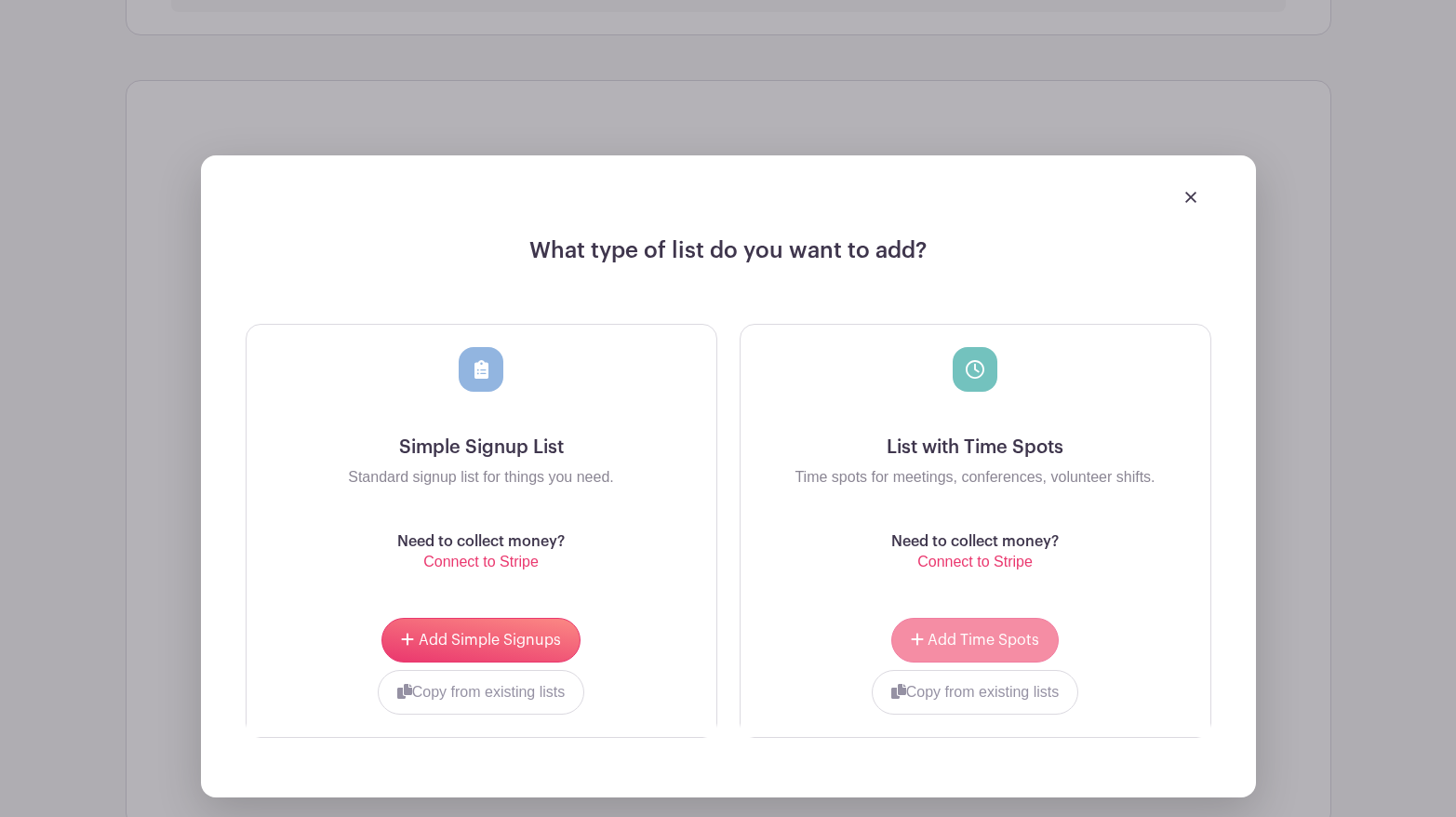
scroll to position [1214, 0]
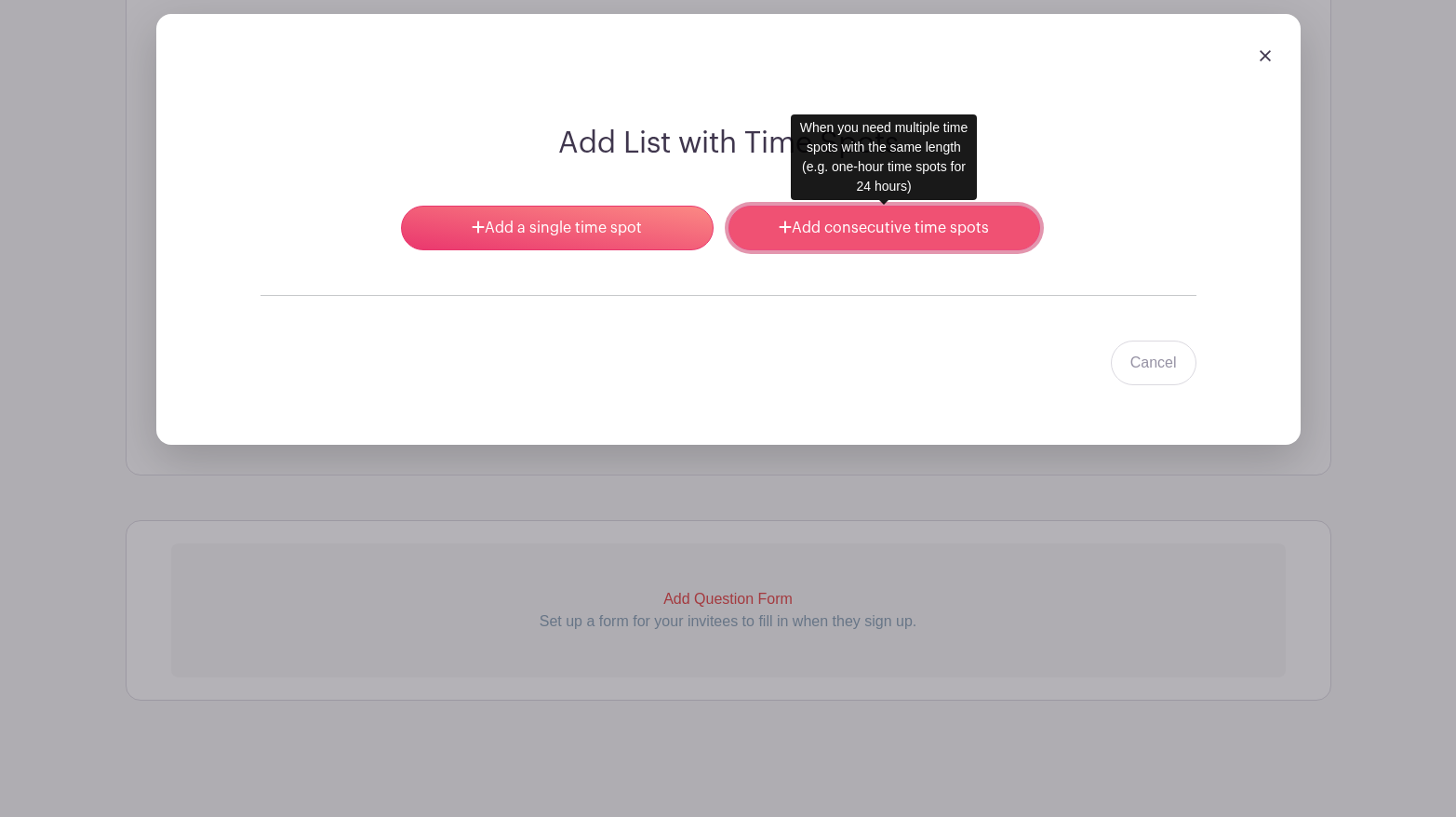
click at [804, 226] on link "Add consecutive time spots" at bounding box center [885, 228] width 311 height 45
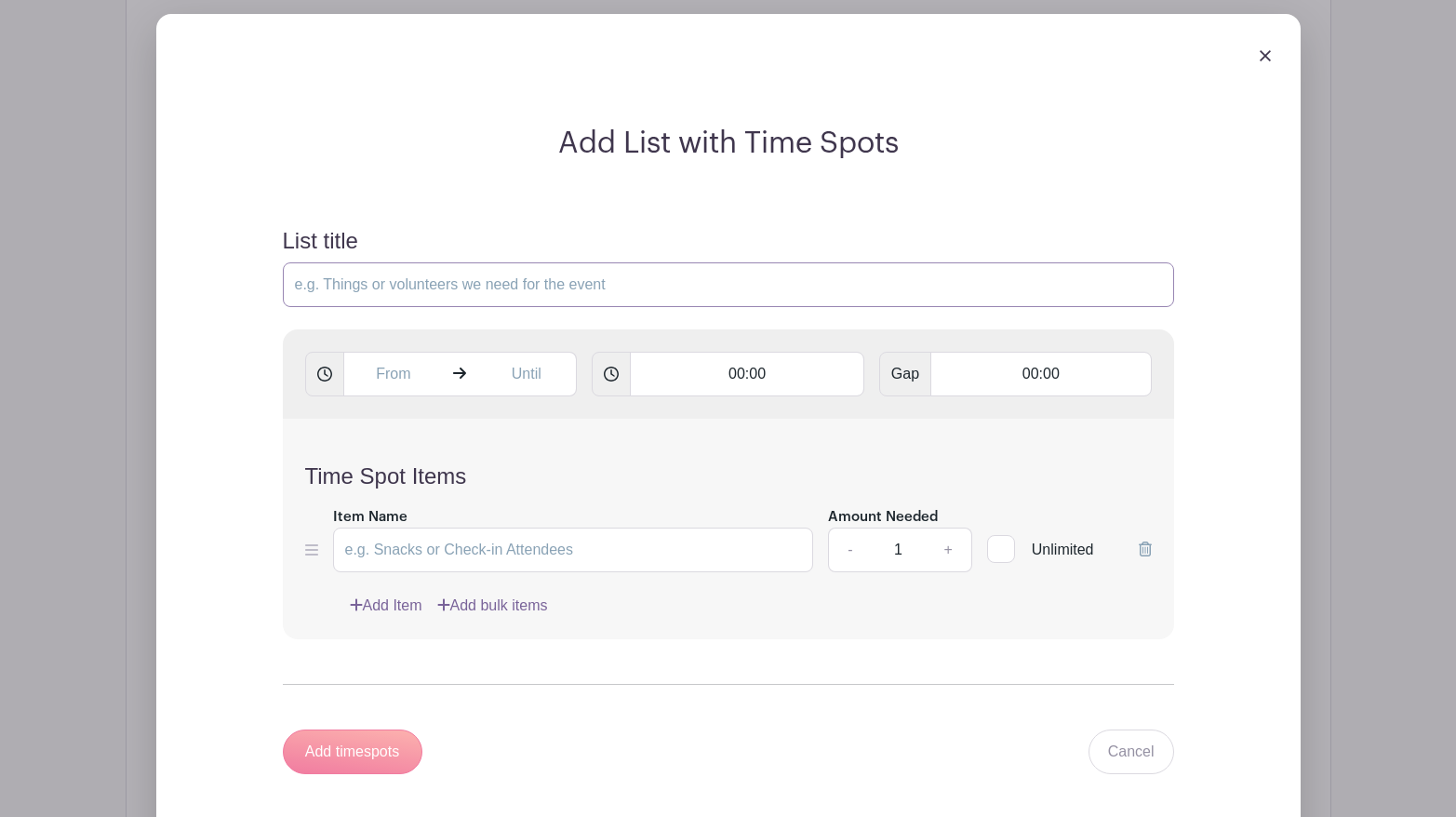
click at [457, 289] on input "List title" at bounding box center [729, 285] width 891 height 45
type input "Please select a 30-Minute meeting with [PERSON_NAME]"
click at [402, 377] on input "text" at bounding box center [393, 374] width 100 height 45
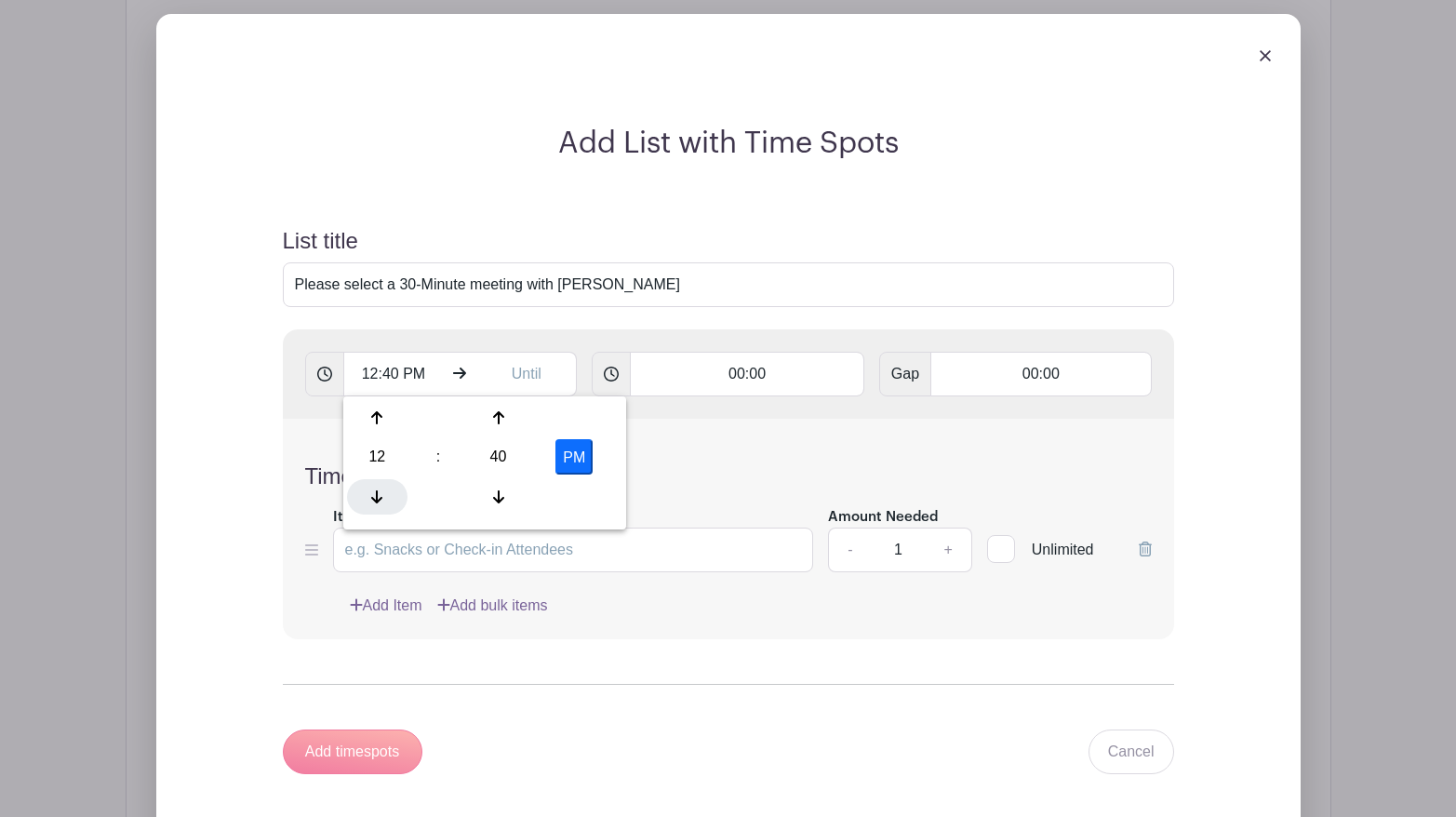
click at [369, 492] on div at bounding box center [377, 497] width 60 height 36
click at [499, 422] on icon at bounding box center [499, 417] width 11 height 13
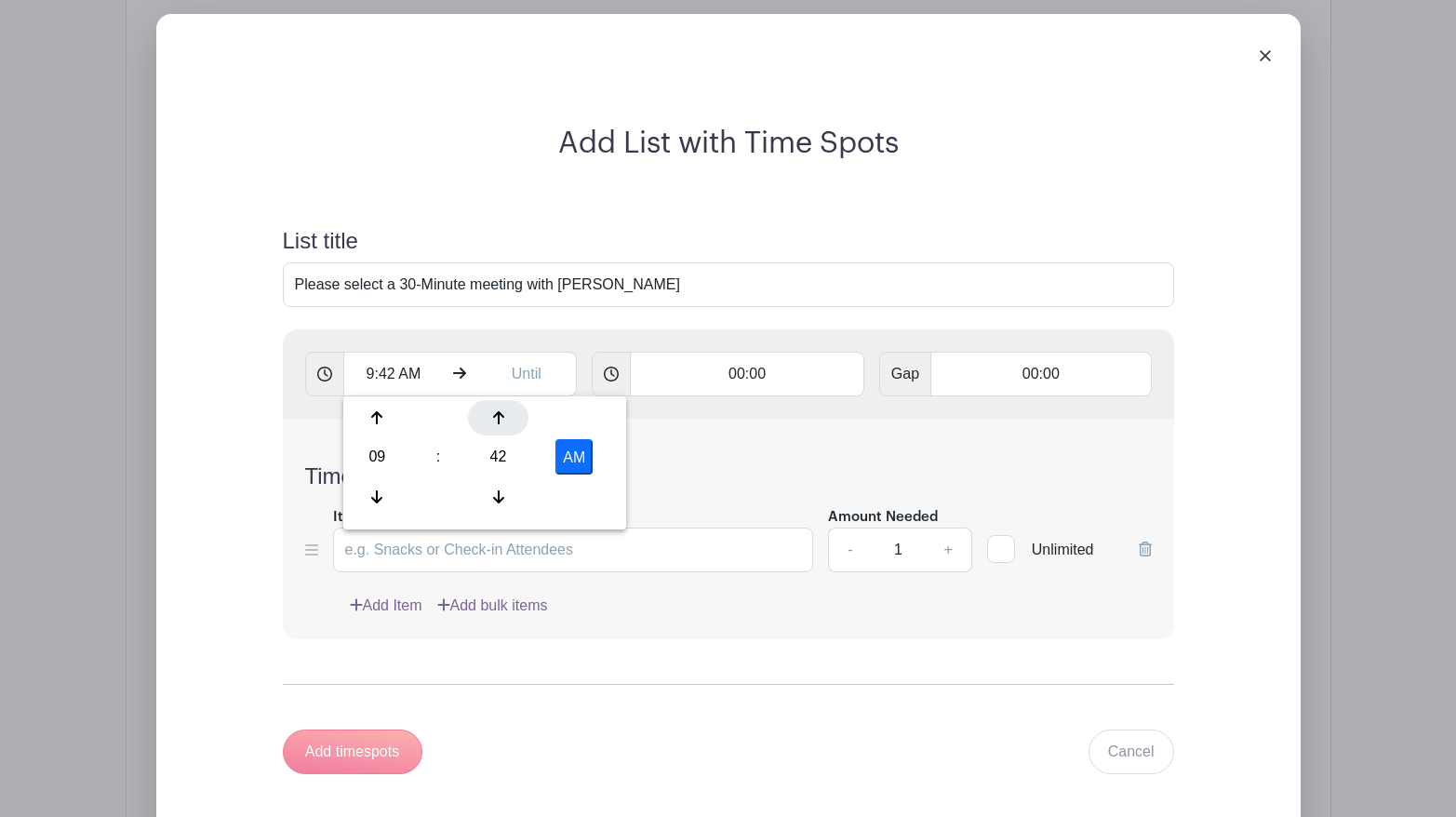
click at [499, 422] on icon at bounding box center [499, 417] width 11 height 13
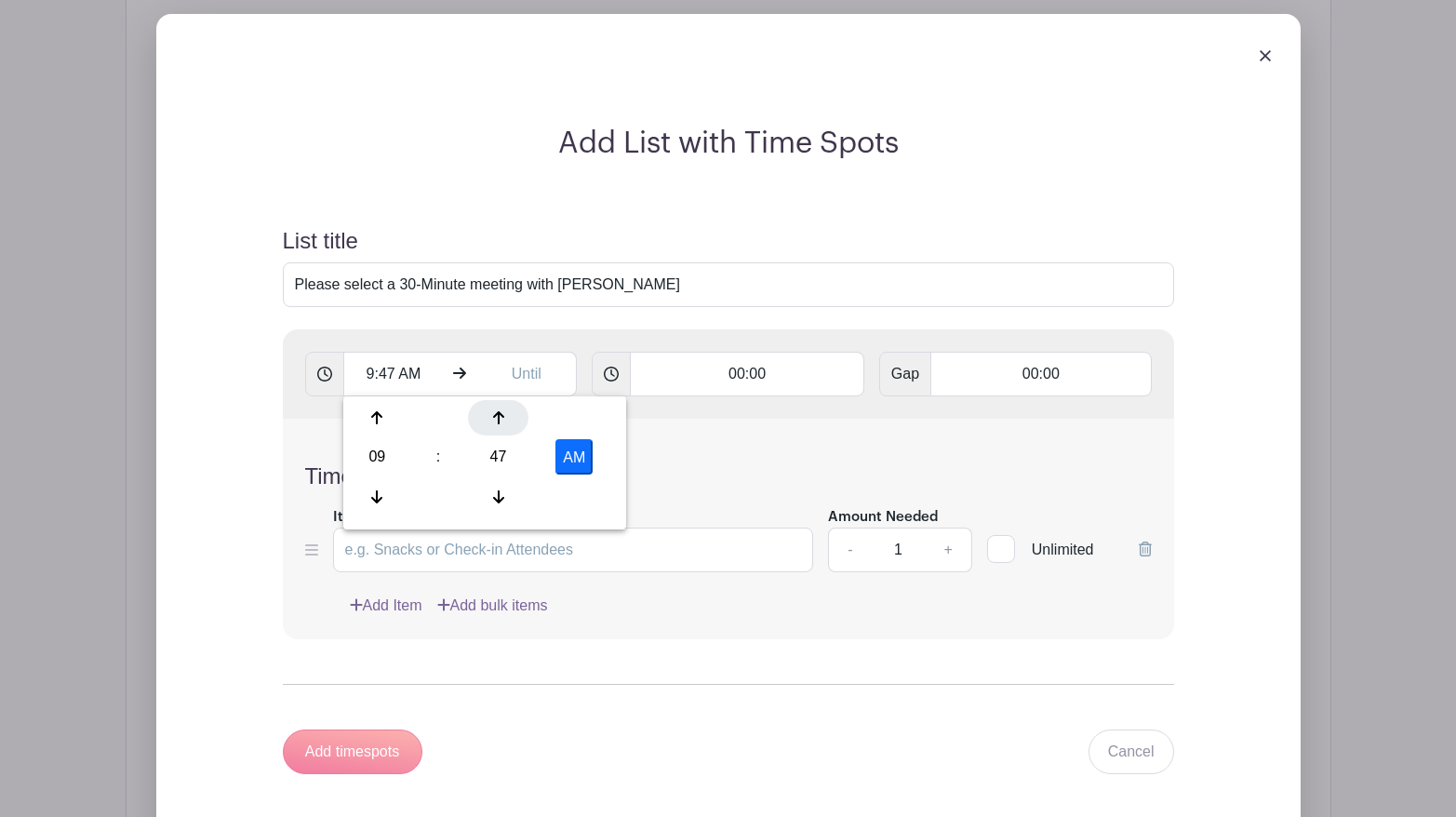
click at [499, 422] on icon at bounding box center [499, 417] width 11 height 13
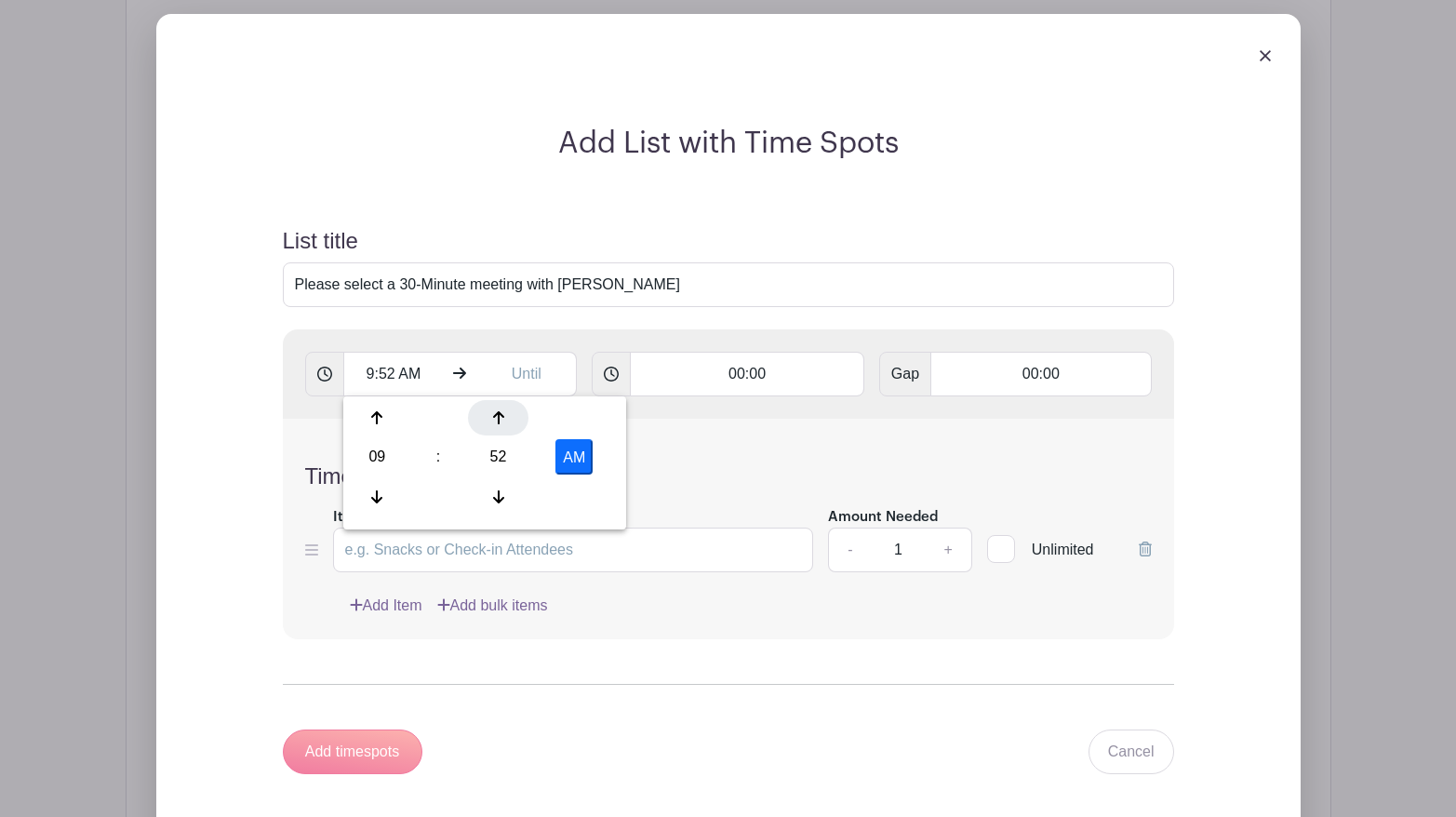
click at [499, 422] on icon at bounding box center [499, 417] width 11 height 13
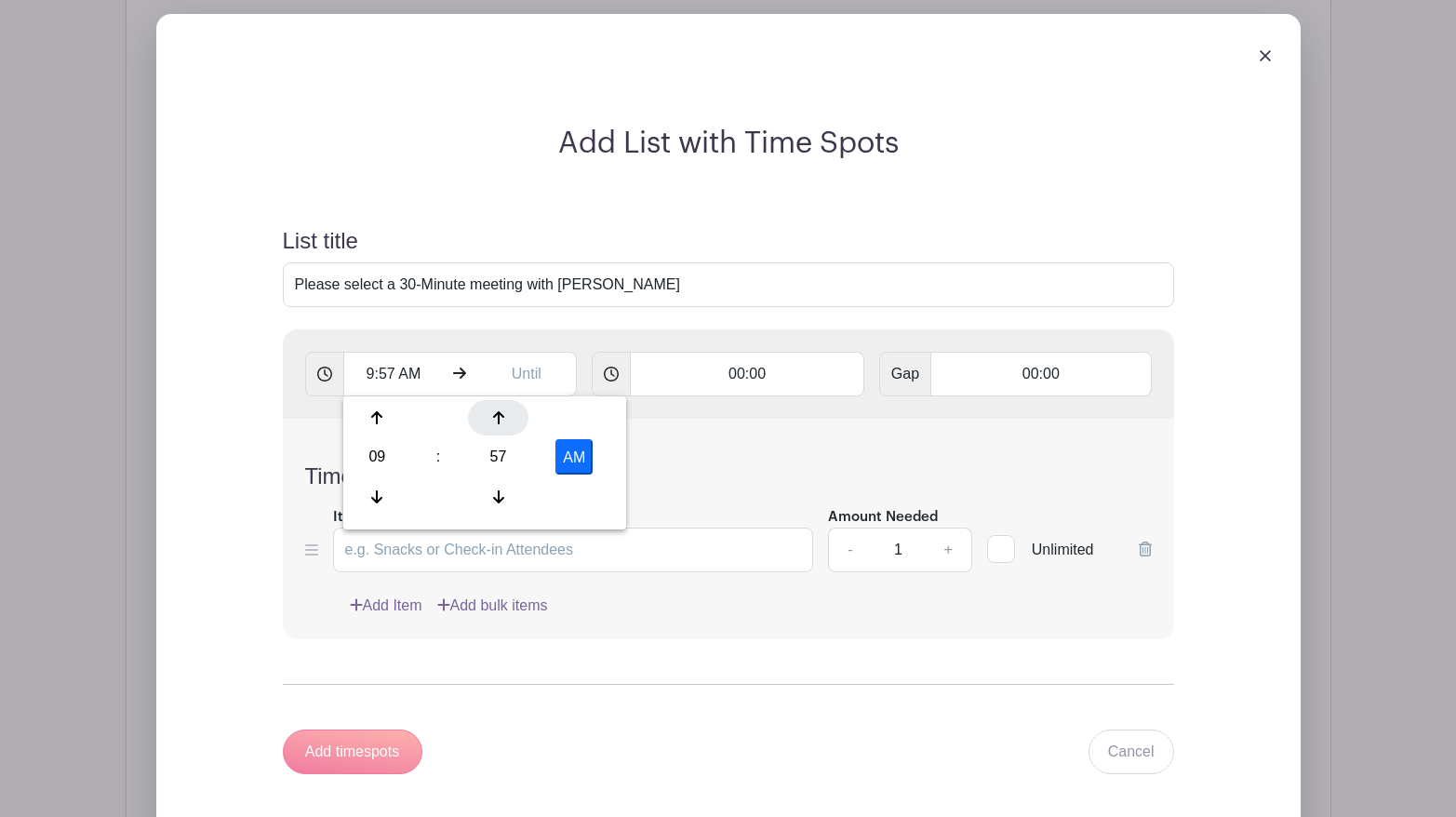
click at [499, 422] on icon at bounding box center [499, 417] width 11 height 13
click at [504, 497] on icon at bounding box center [499, 497] width 11 height 13
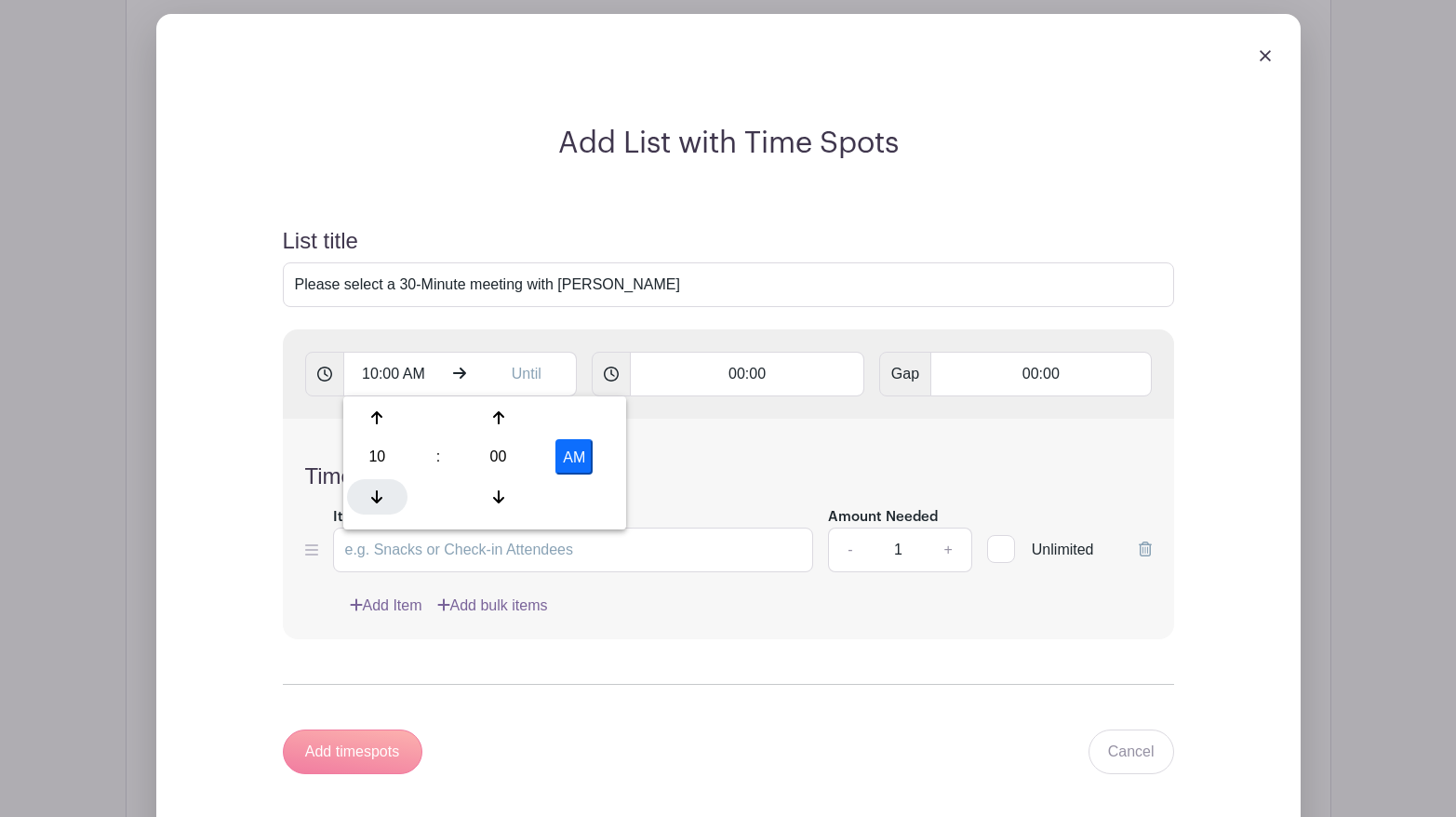
click at [380, 491] on icon at bounding box center [377, 497] width 11 height 15
type input "9:00 AM"
click at [533, 376] on input "text" at bounding box center [526, 374] width 100 height 45
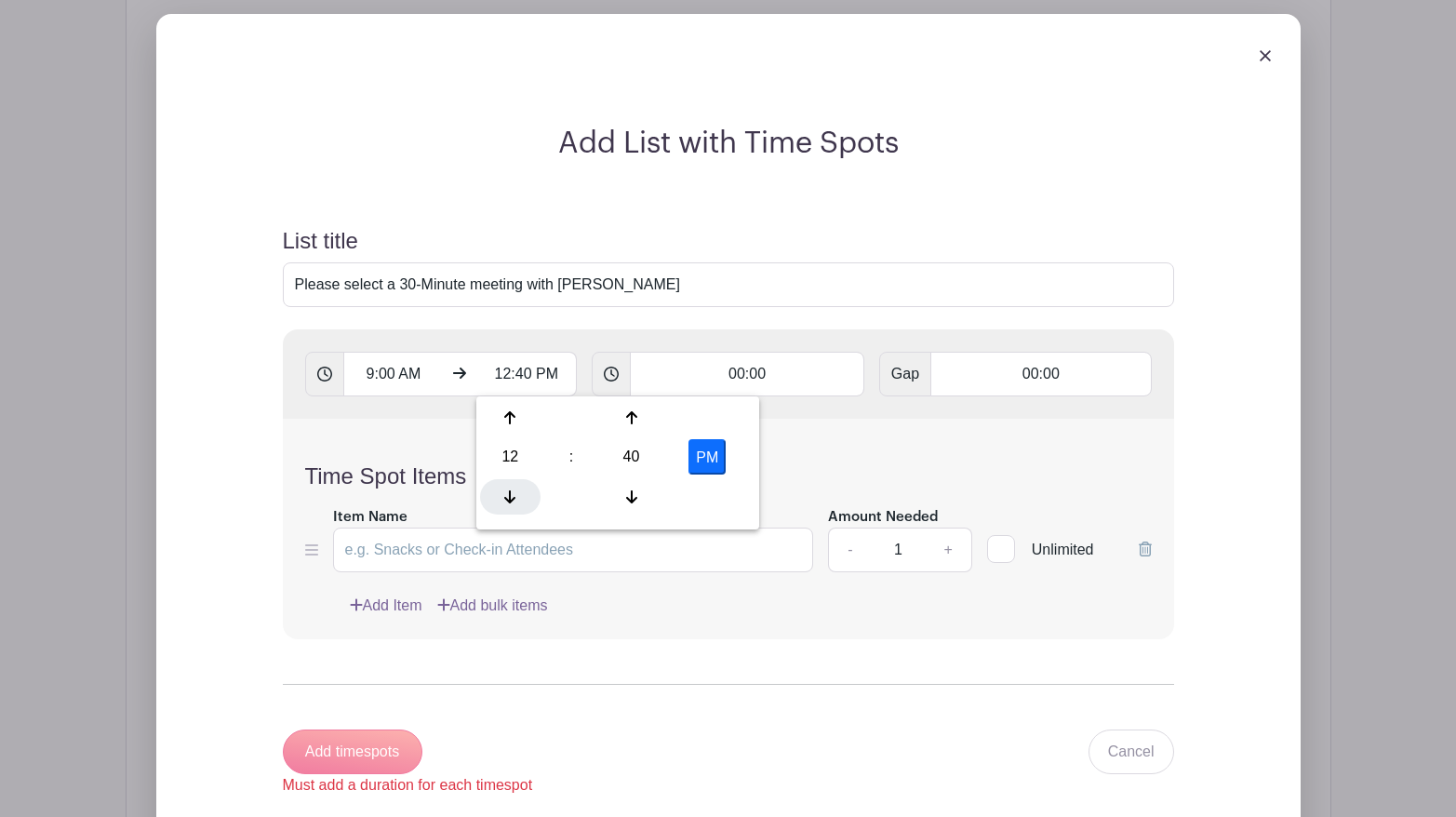
click at [517, 494] on div at bounding box center [510, 497] width 60 height 36
click at [634, 496] on icon at bounding box center [632, 497] width 11 height 15
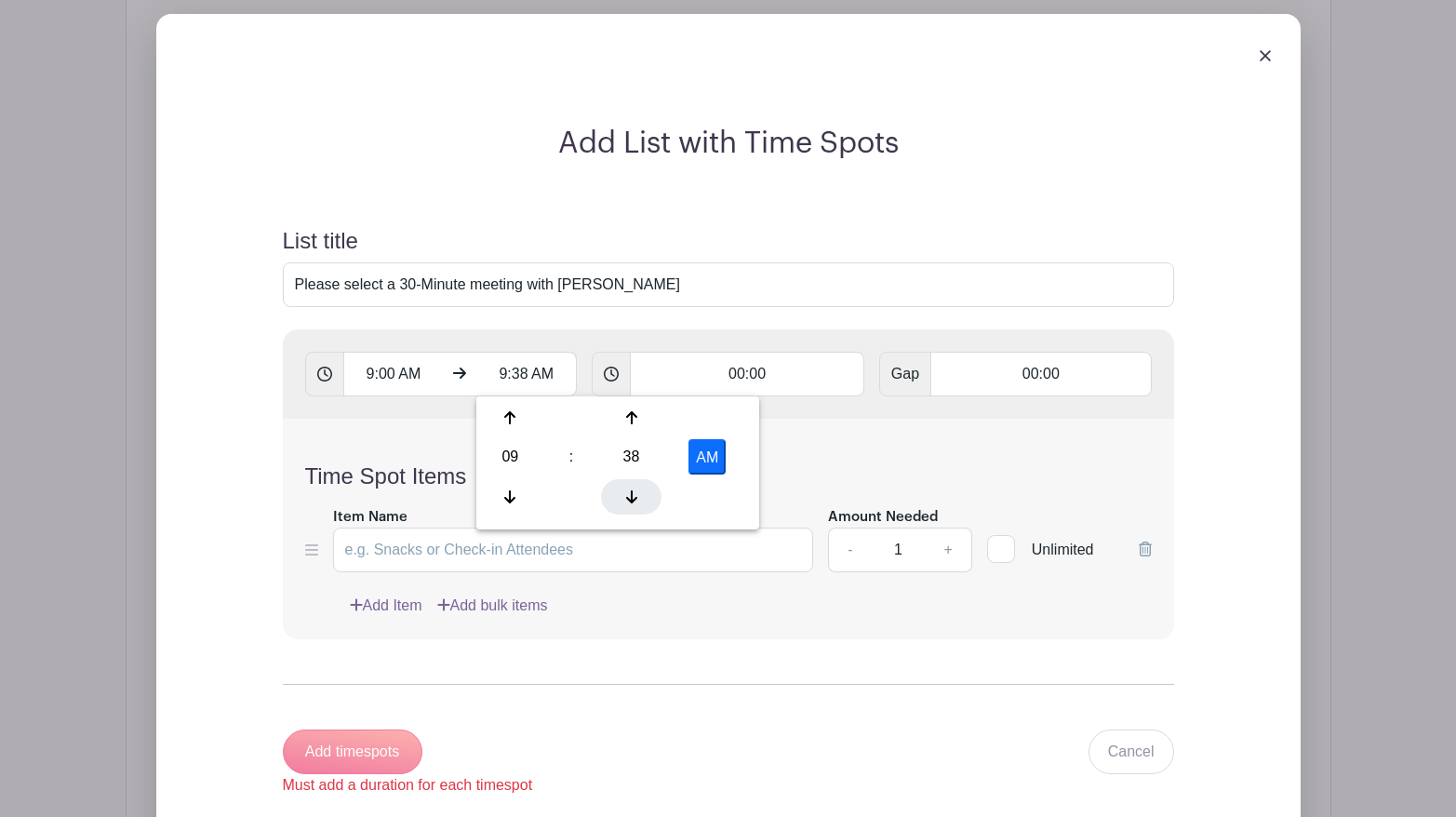
click at [636, 497] on icon at bounding box center [632, 497] width 11 height 15
click at [636, 497] on icon at bounding box center [632, 497] width 11 height 13
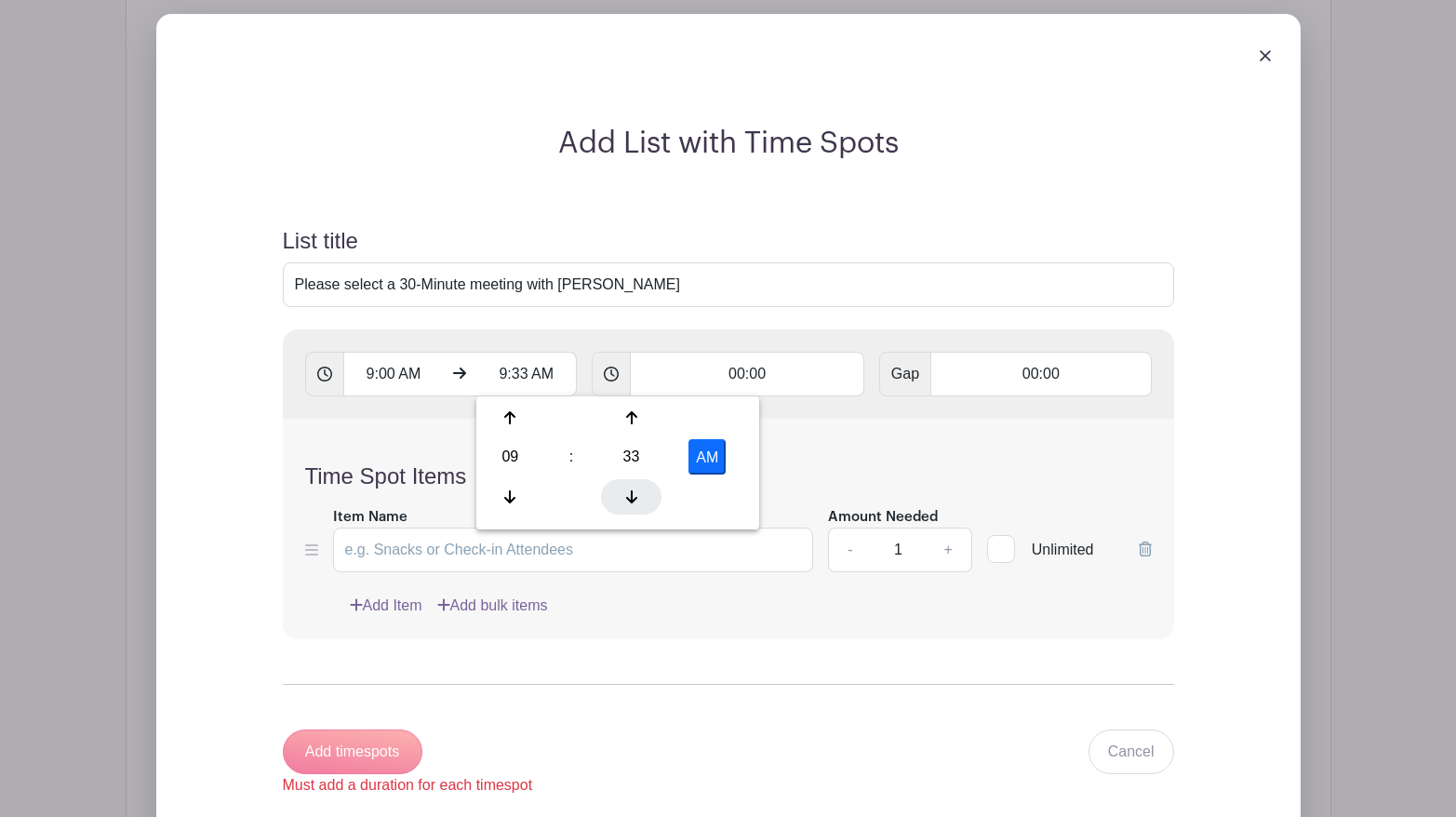
click at [636, 497] on icon at bounding box center [632, 497] width 11 height 13
type input "9:30 AM"
click at [671, 386] on input "00:00" at bounding box center [748, 374] width 235 height 45
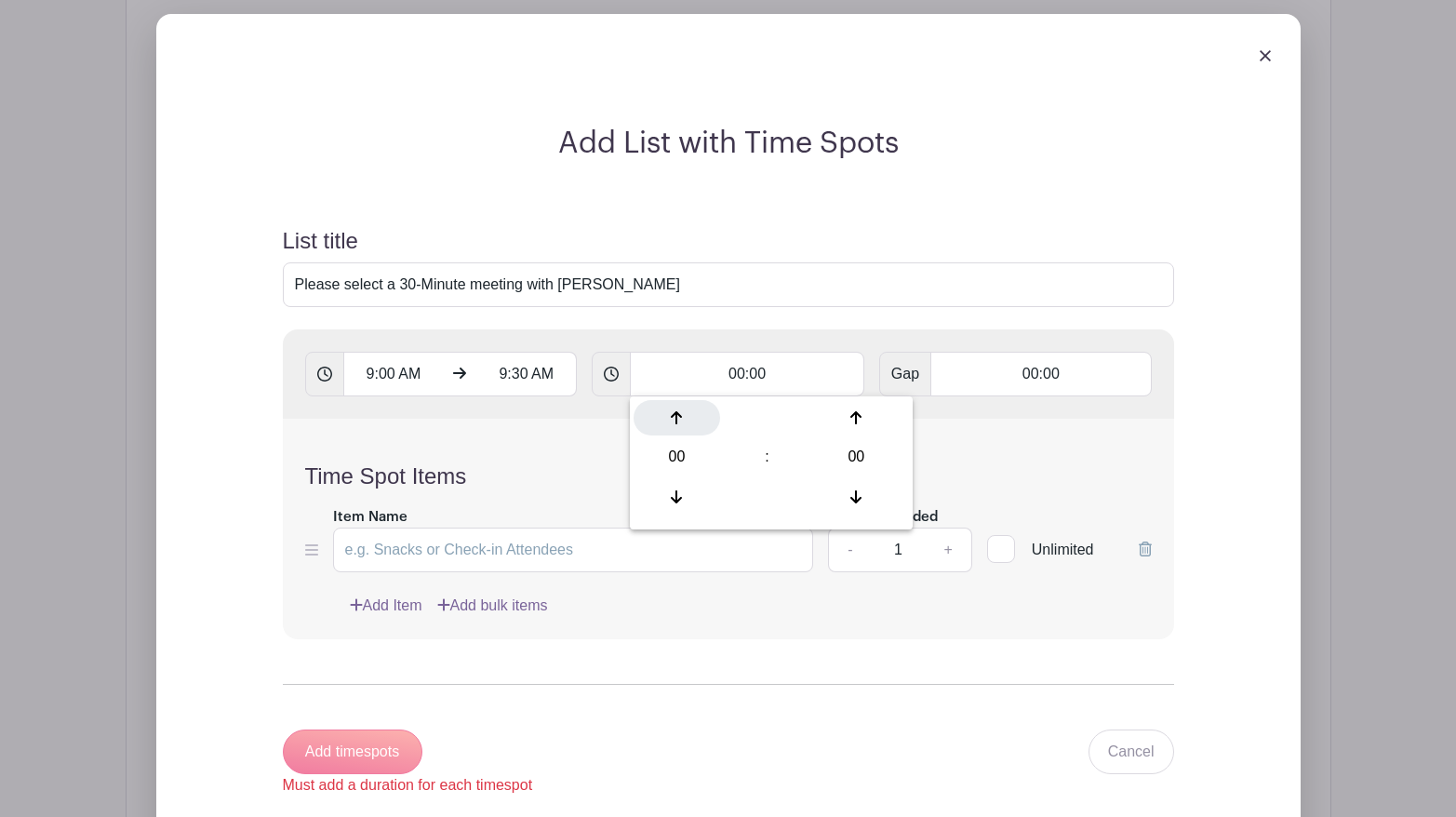
click at [682, 419] on icon at bounding box center [676, 417] width 11 height 15
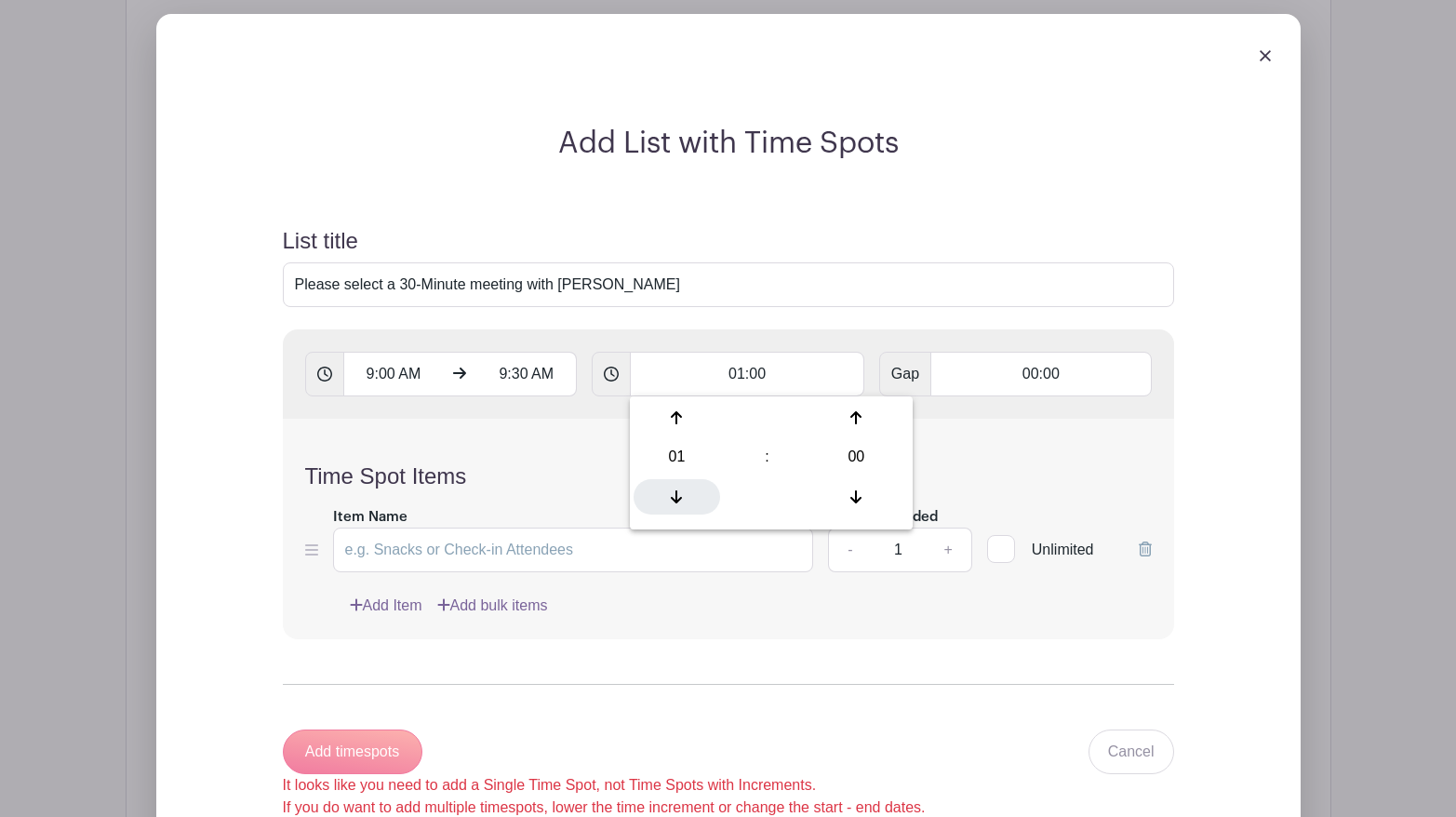
click at [679, 484] on div at bounding box center [677, 497] width 86 height 36
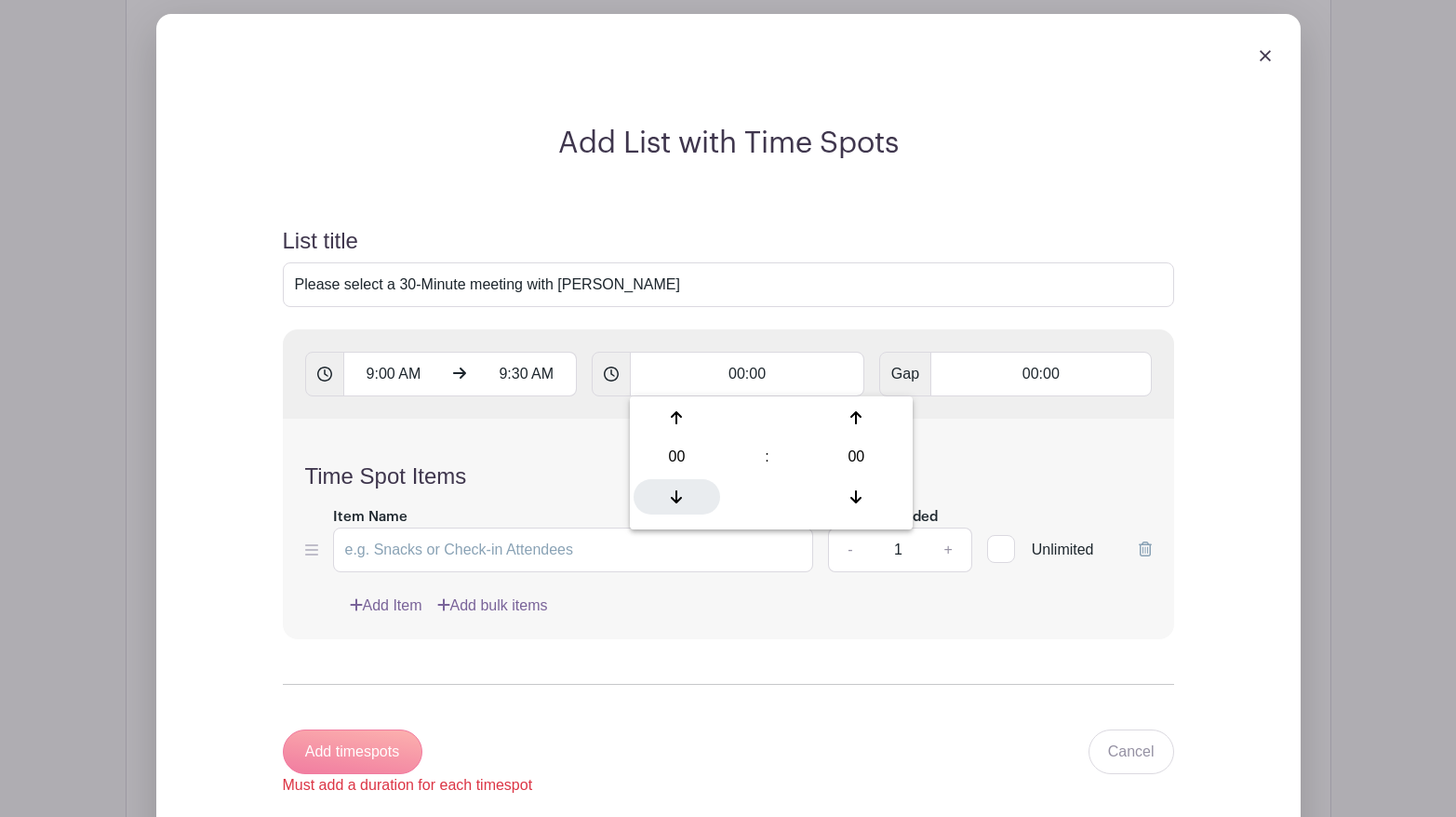
click at [679, 484] on div at bounding box center [677, 497] width 86 height 36
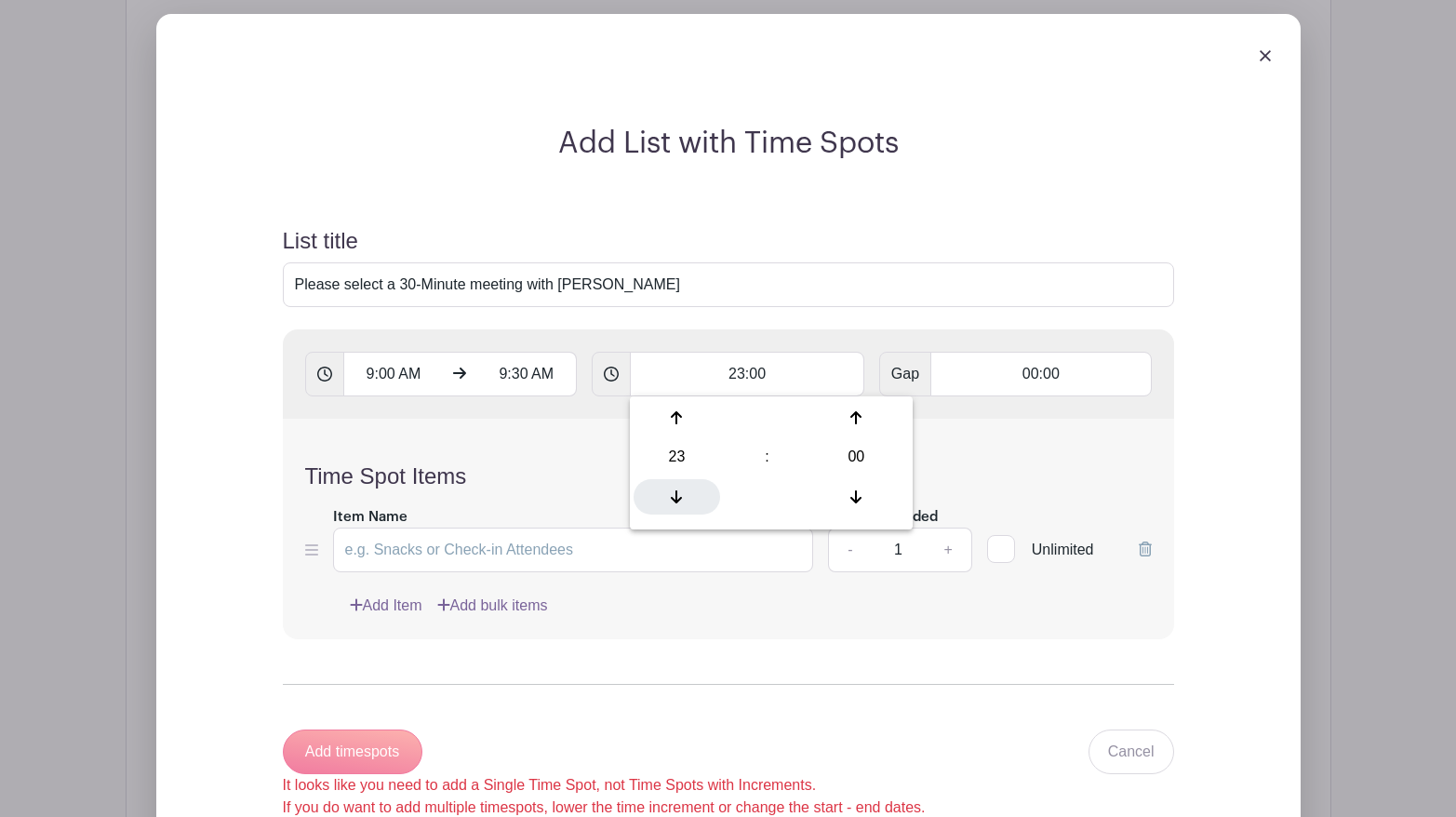
click at [679, 492] on icon at bounding box center [676, 497] width 11 height 15
click at [679, 420] on icon at bounding box center [676, 417] width 11 height 15
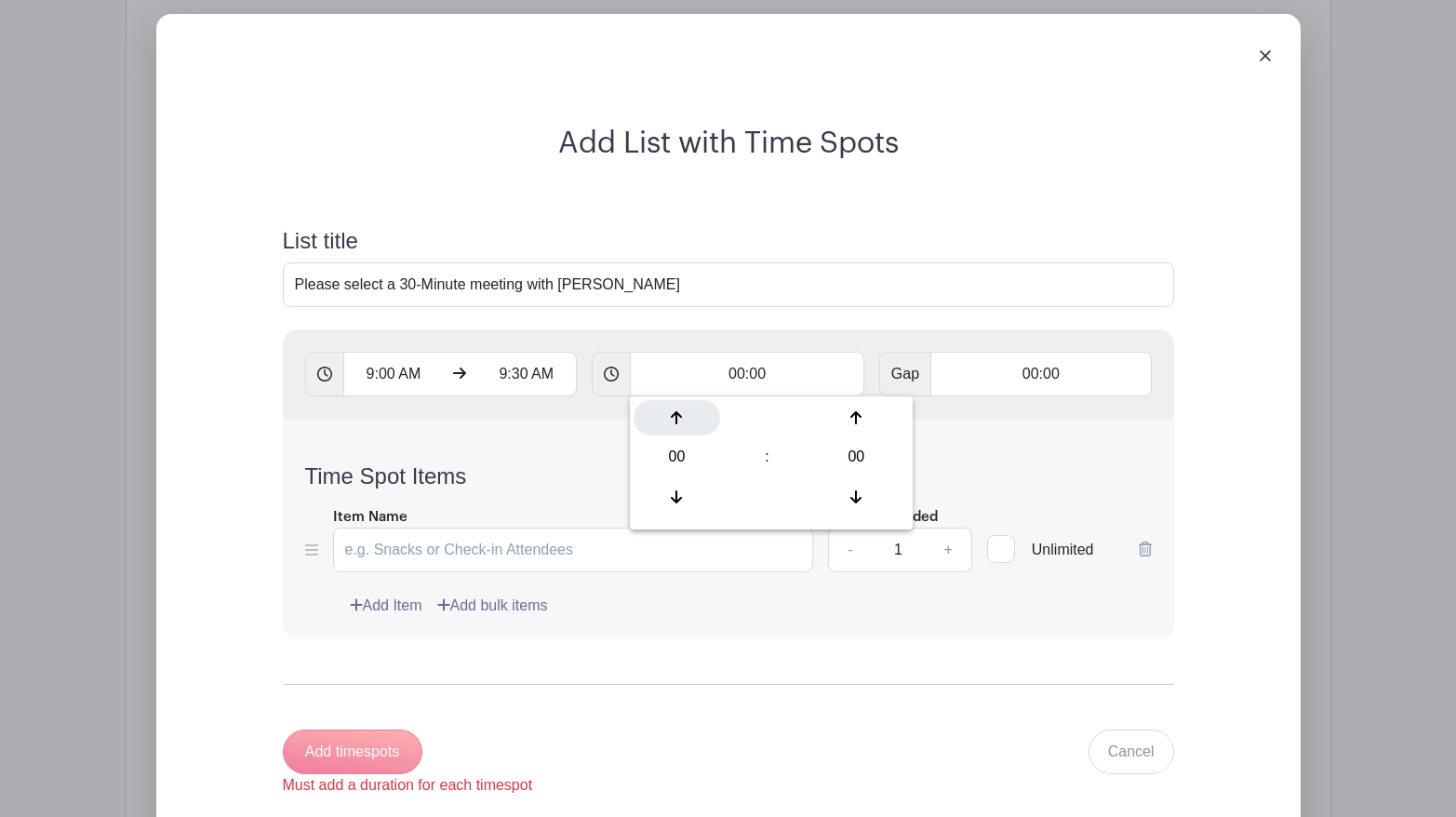
click at [679, 420] on icon at bounding box center [676, 417] width 11 height 15
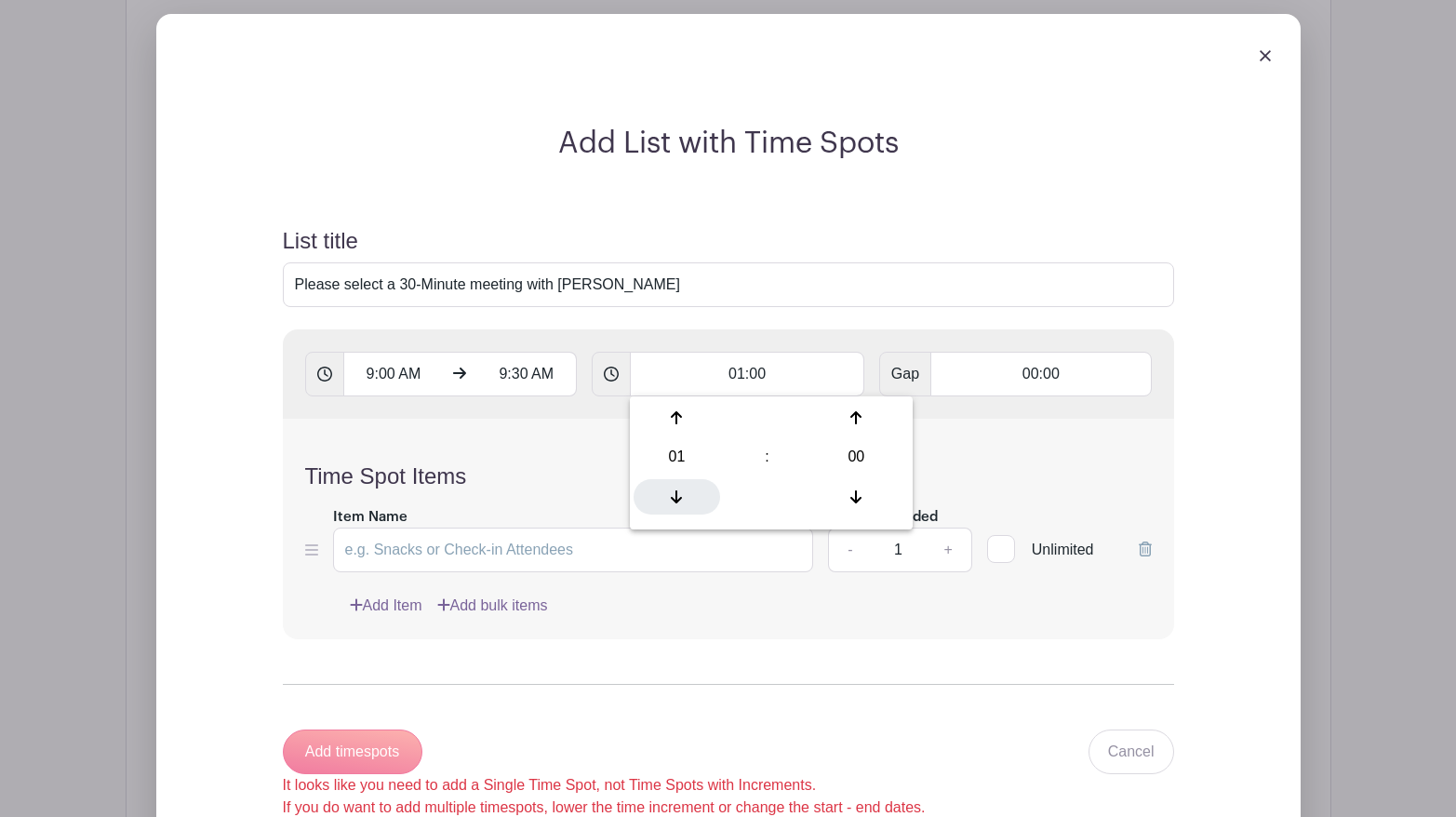
click at [675, 500] on icon at bounding box center [676, 497] width 11 height 13
type input "00:00"
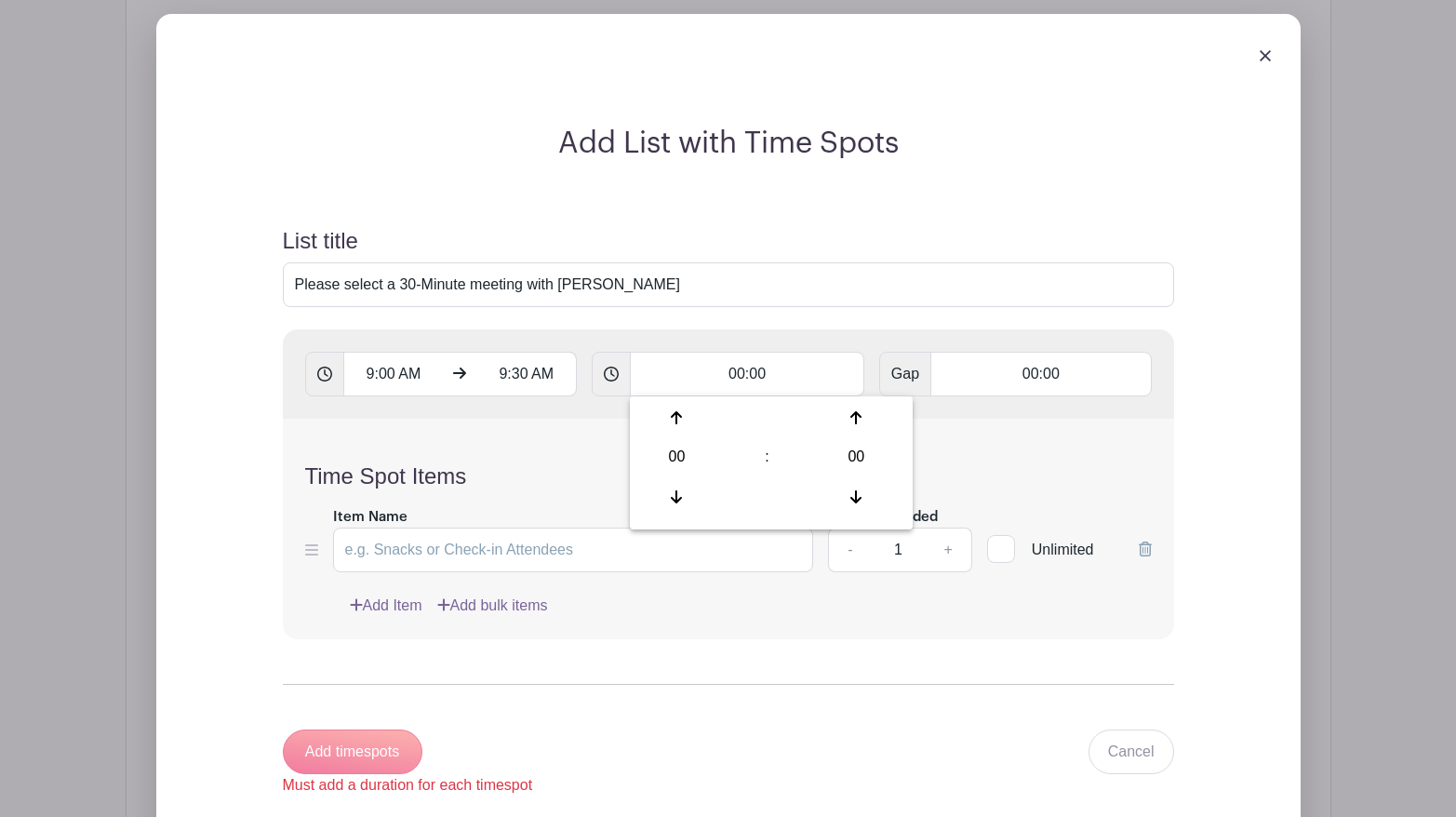
click at [584, 504] on div "Time Spot Items Item Name Amount Needed - 1 + Unlimited Add Item Add bulk items" at bounding box center [729, 528] width 891 height 220
click at [545, 546] on input "Item Name" at bounding box center [573, 550] width 481 height 45
click at [1265, 49] on link at bounding box center [1266, 54] width 11 height 16
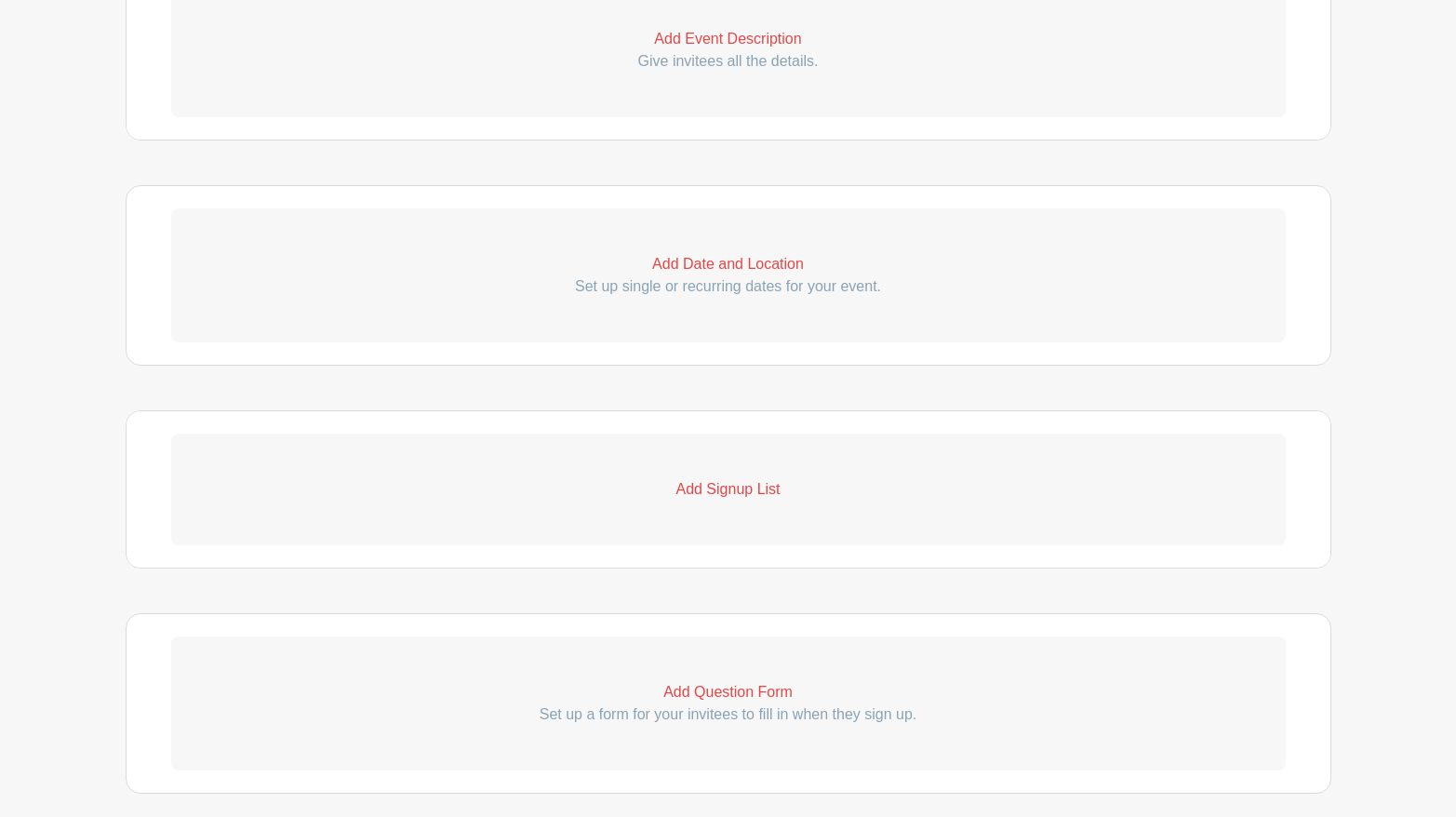
scroll to position [693, 0]
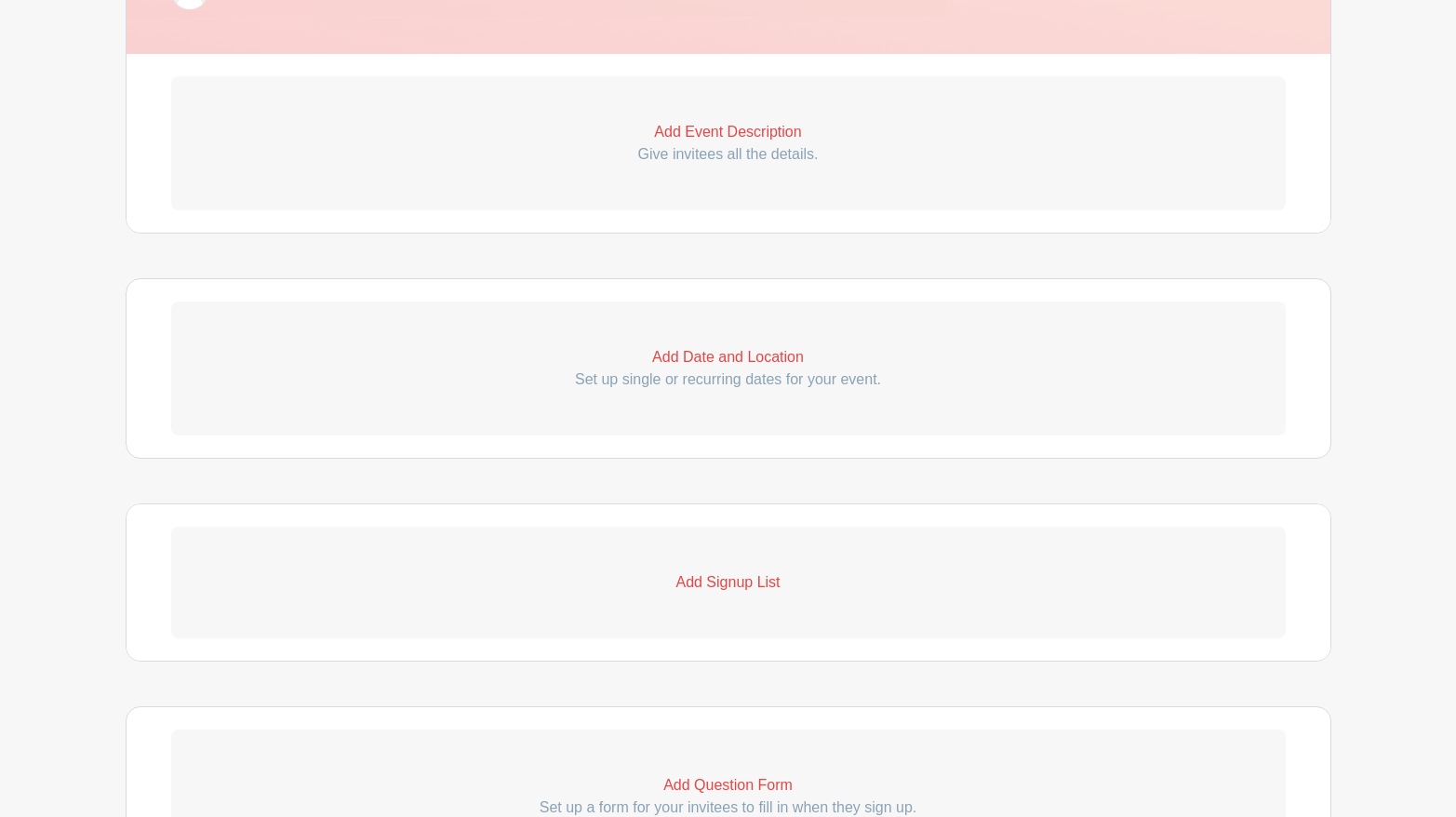
click at [736, 357] on p "Add Date and Location" at bounding box center [729, 357] width 1115 height 23
select select "9"
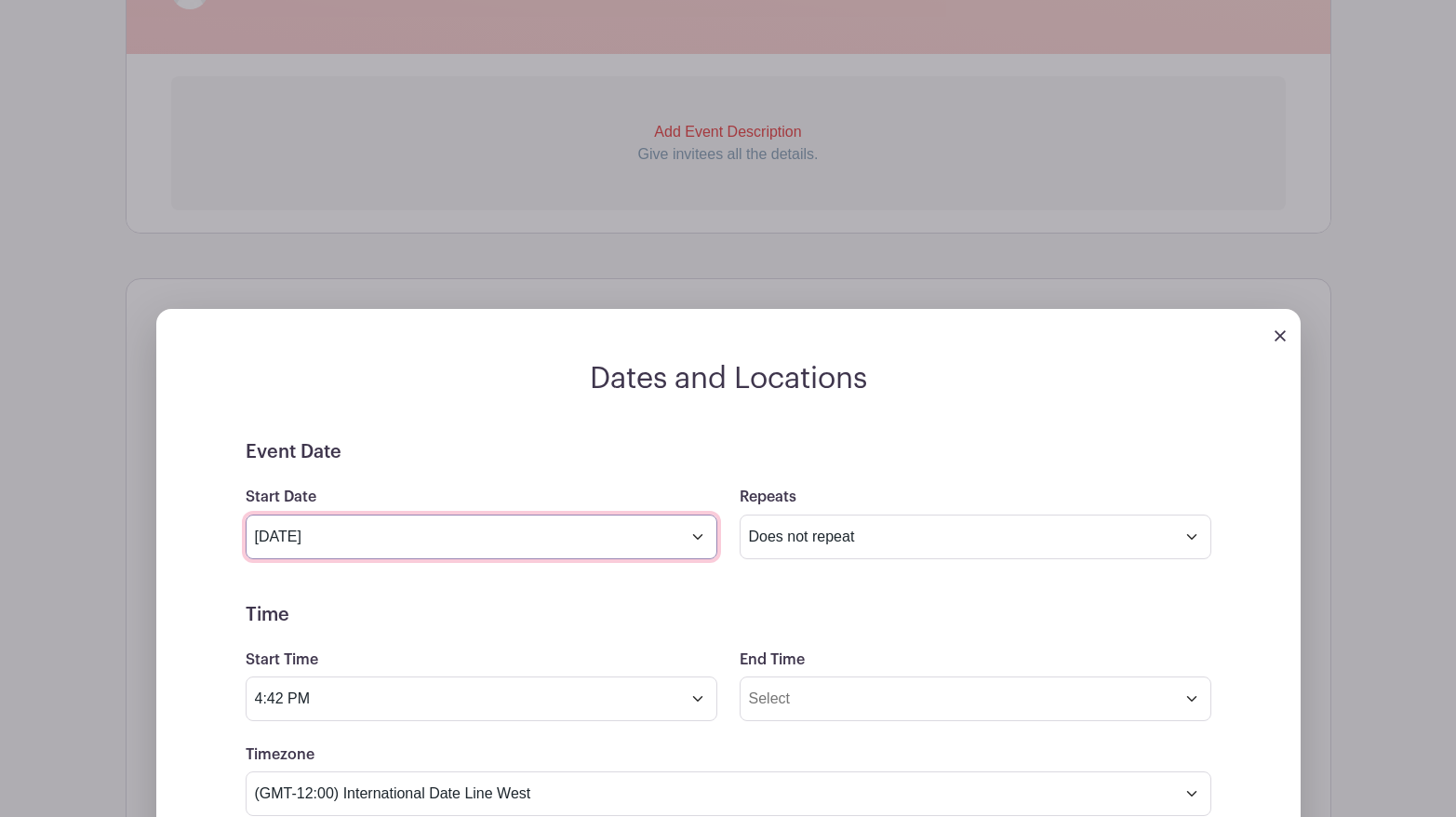
click at [697, 543] on input "[DATE]" at bounding box center [481, 537] width 472 height 45
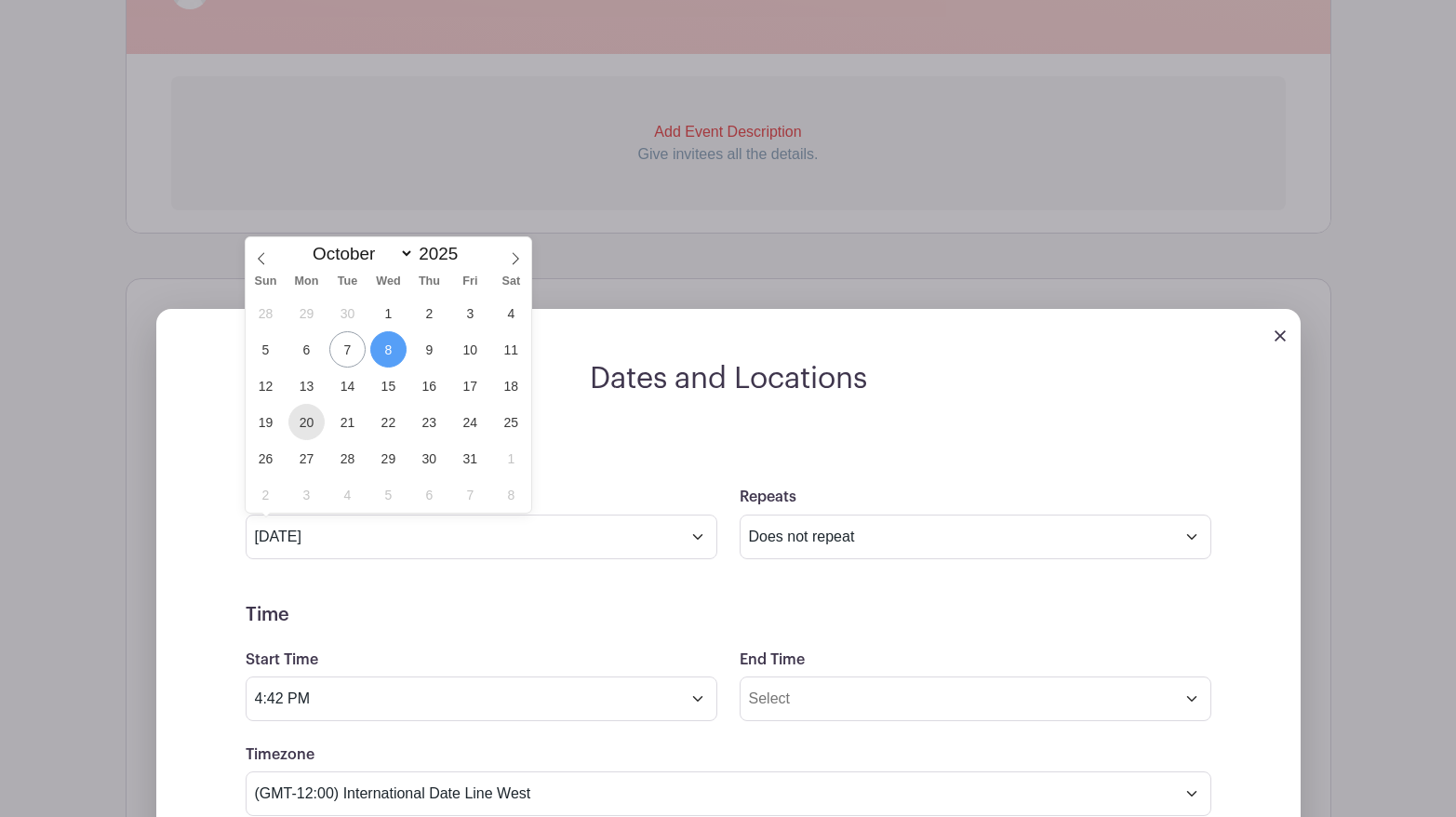
click at [312, 423] on span "20" at bounding box center [307, 422] width 37 height 37
type input "[DATE]"
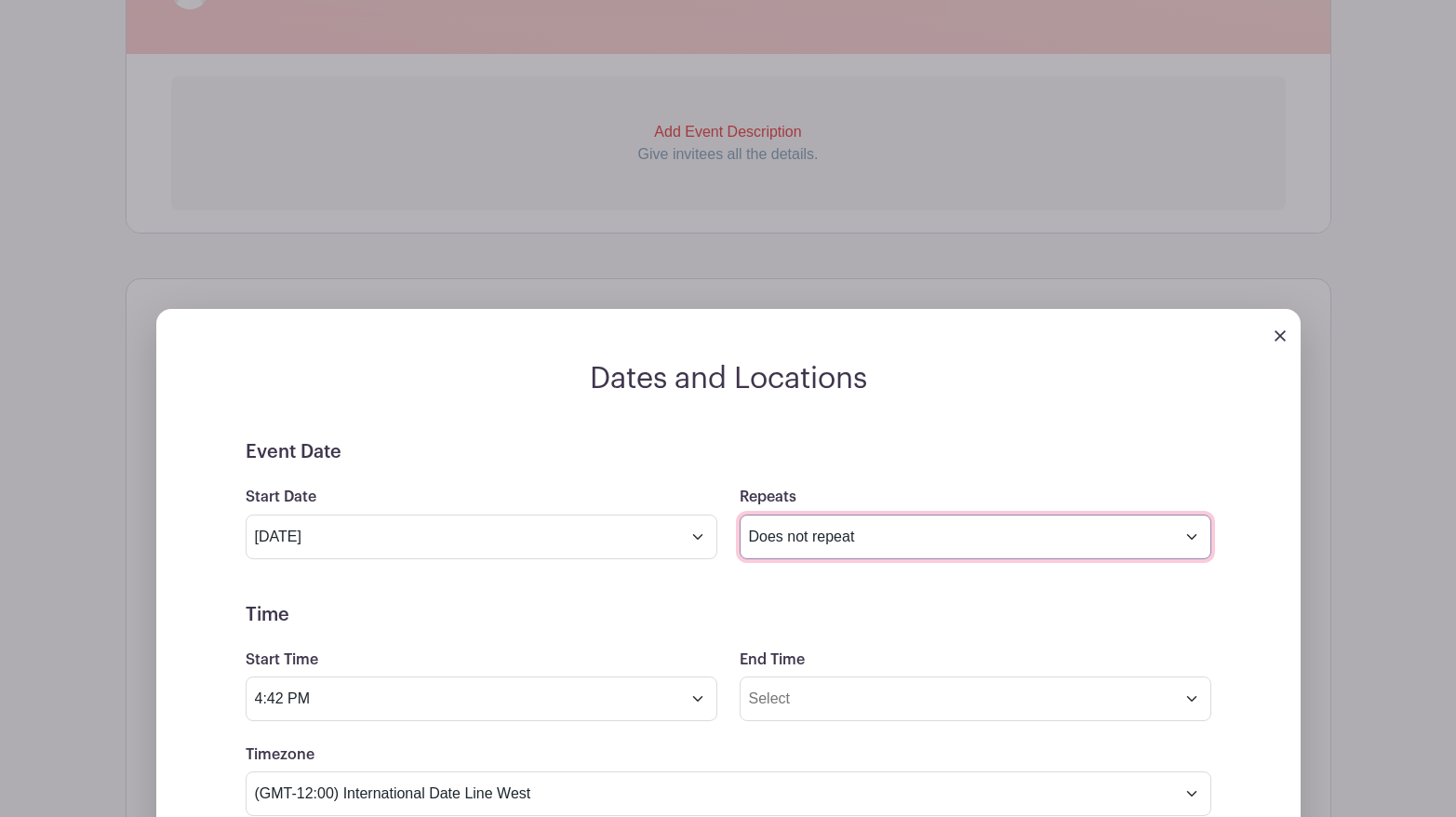
click at [1186, 535] on select "Does not repeat Daily Weekly Monthly on day 20 Monthly on the third [DATE] Othe…" at bounding box center [976, 537] width 472 height 45
select select "other"
click at [740, 515] on select "Does not repeat Daily Weekly Monthly on day 20 Monthly on the third [DATE] Othe…" at bounding box center [976, 537] width 472 height 45
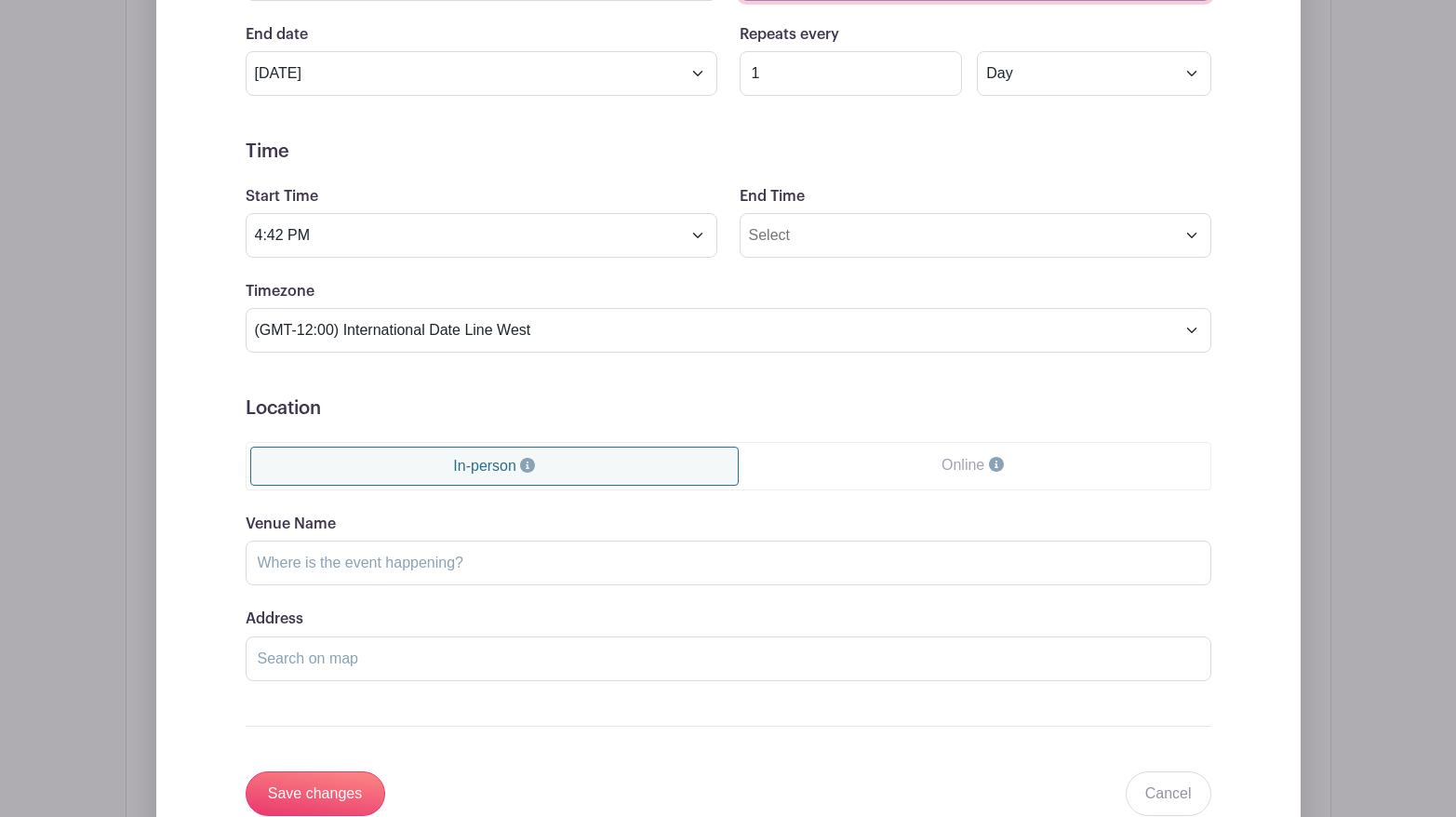
scroll to position [1344, 0]
